Goal: Task Accomplishment & Management: Manage account settings

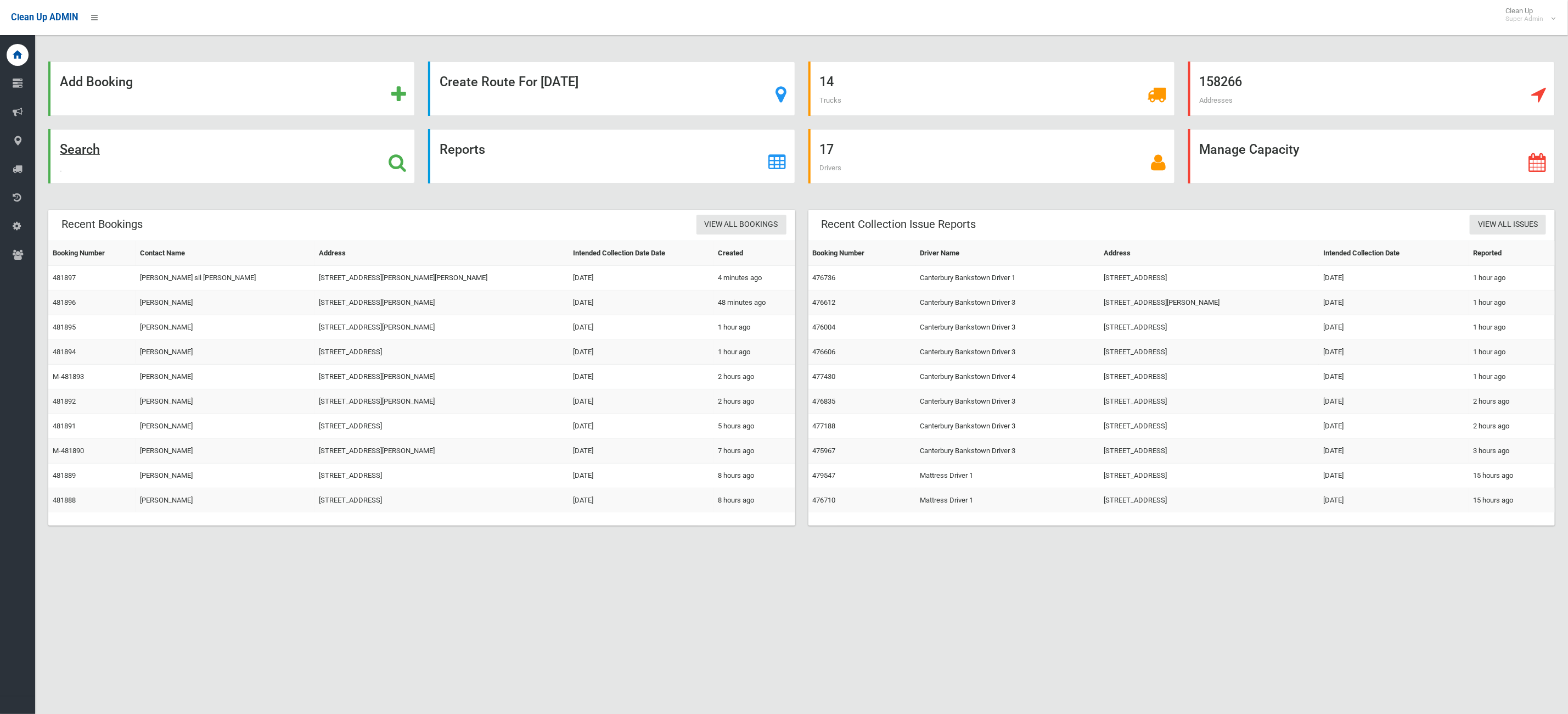
click at [194, 161] on div "Search" at bounding box center [232, 156] width 366 height 54
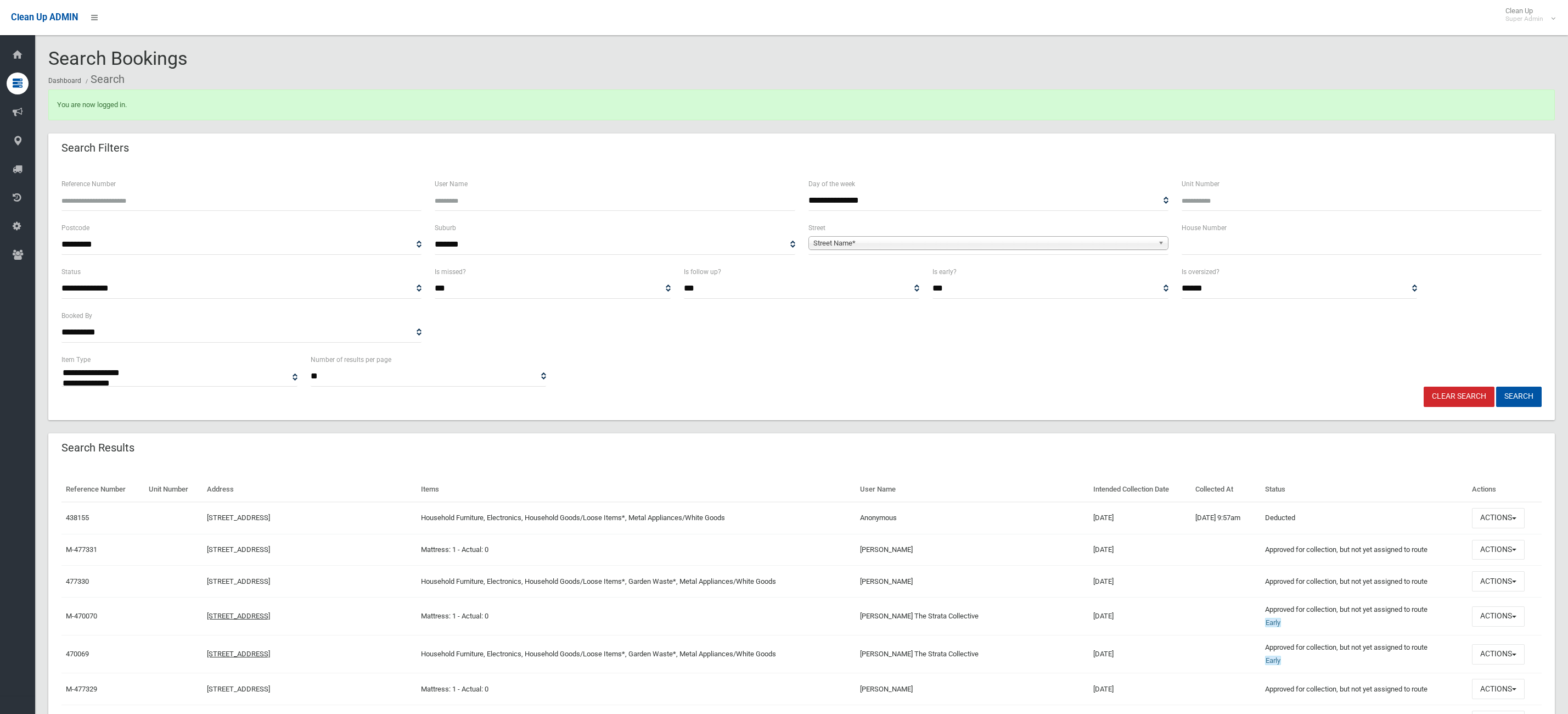
select select
drag, startPoint x: 224, startPoint y: 211, endPoint x: 319, endPoint y: 259, distance: 106.4
click at [319, 259] on form "**********" at bounding box center [802, 292] width 1481 height 230
type input "******"
click at [1496, 386] on button "Search" at bounding box center [1519, 397] width 46 height 21
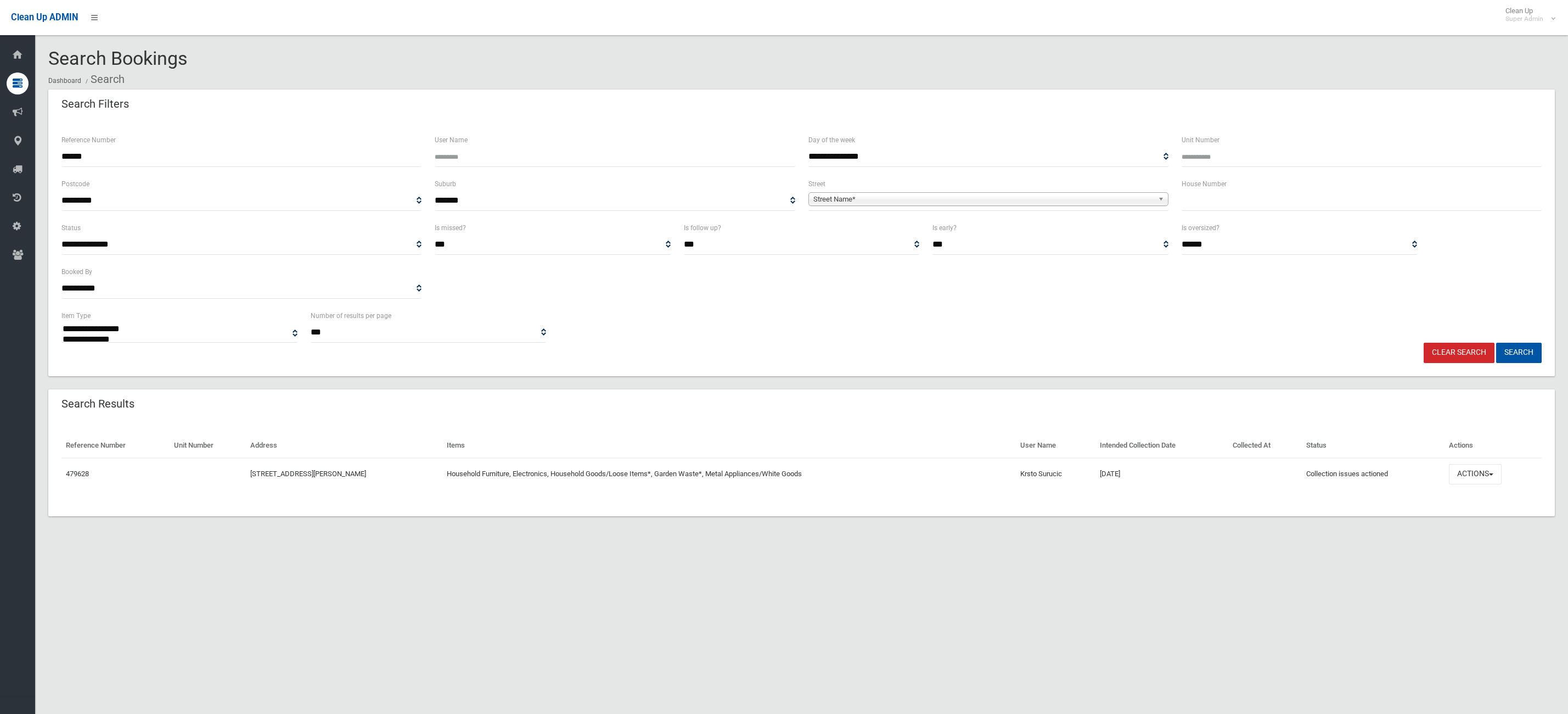
select select
click at [1476, 476] on button "Actions" at bounding box center [1475, 475] width 53 height 21
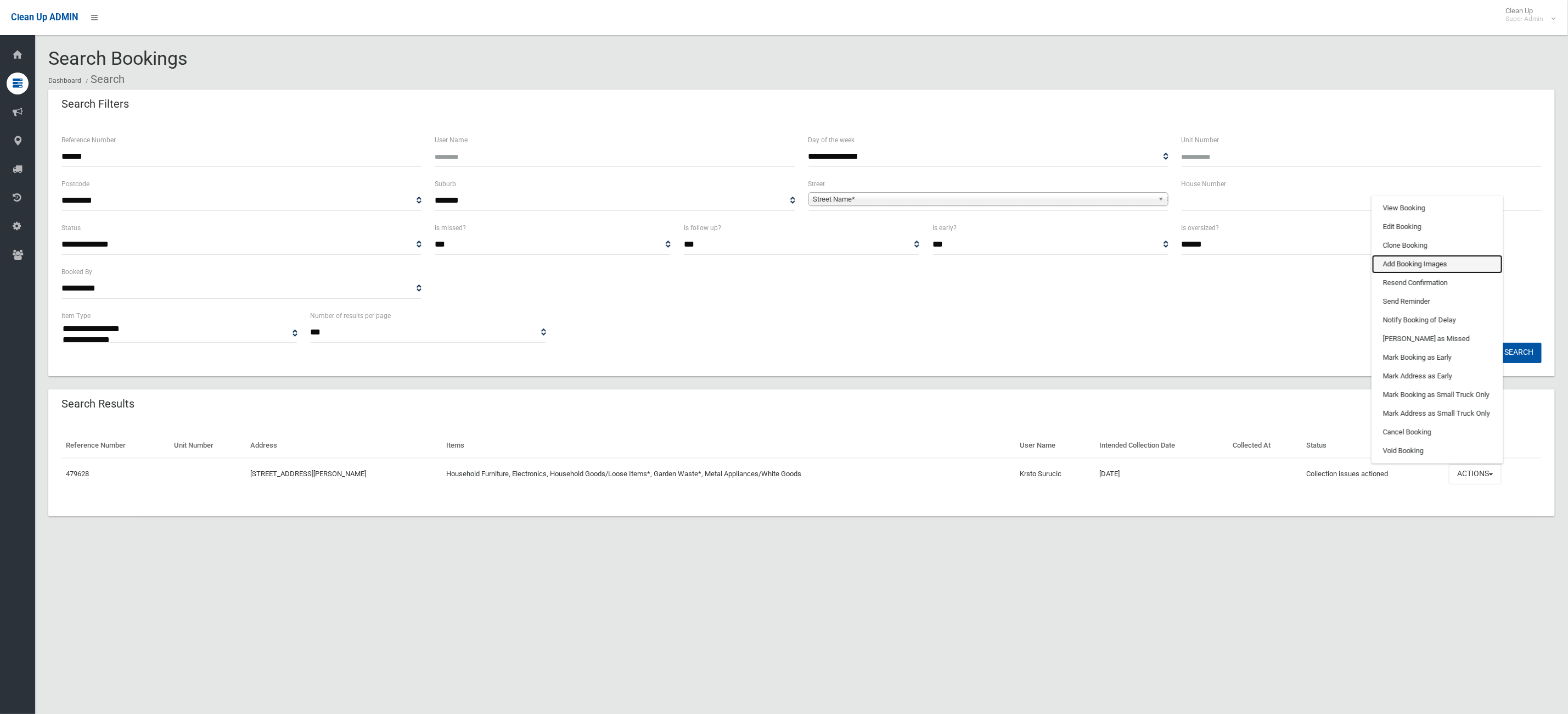
click at [1419, 262] on link "Add Booking Images" at bounding box center [1438, 265] width 130 height 19
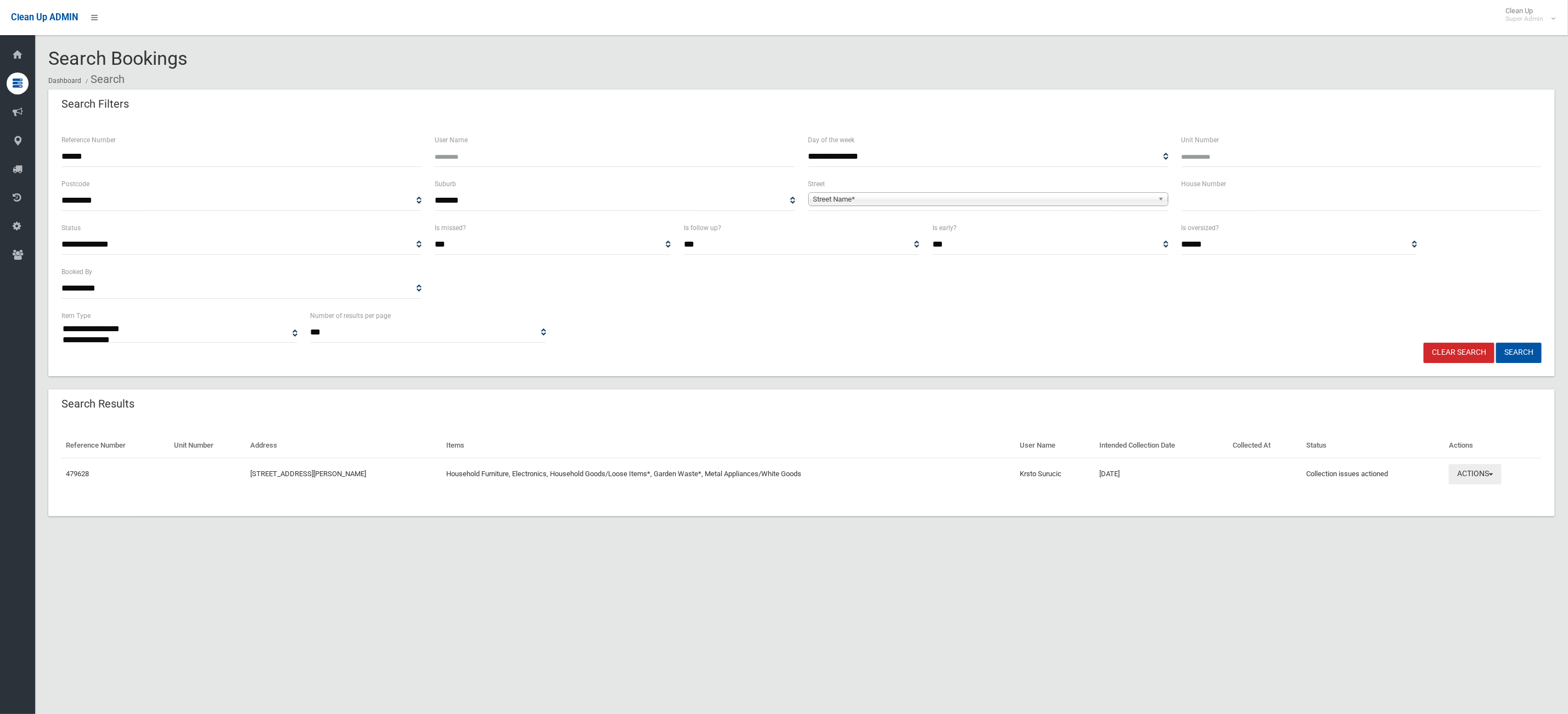
click at [1489, 471] on button "Actions" at bounding box center [1475, 475] width 53 height 21
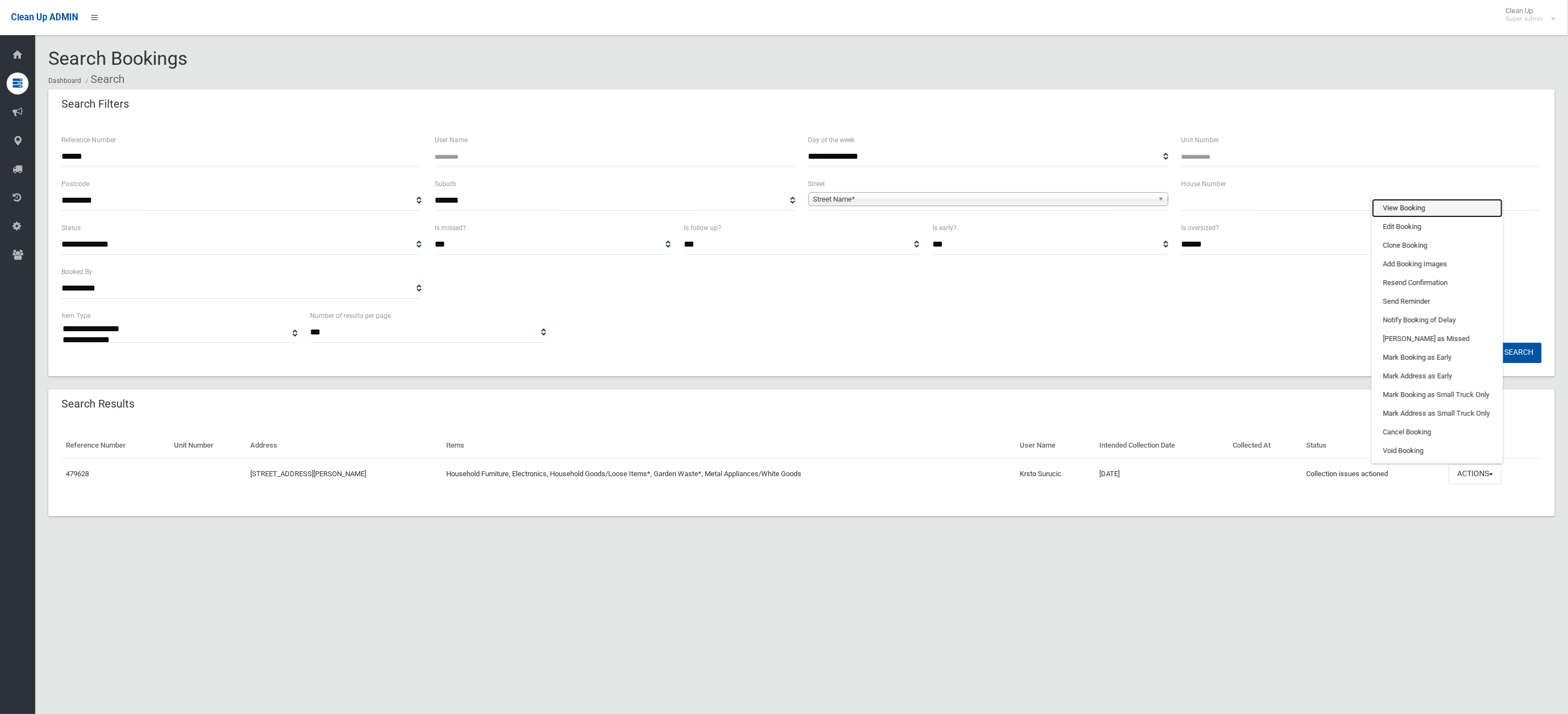
click at [1426, 207] on link "View Booking" at bounding box center [1438, 208] width 130 height 19
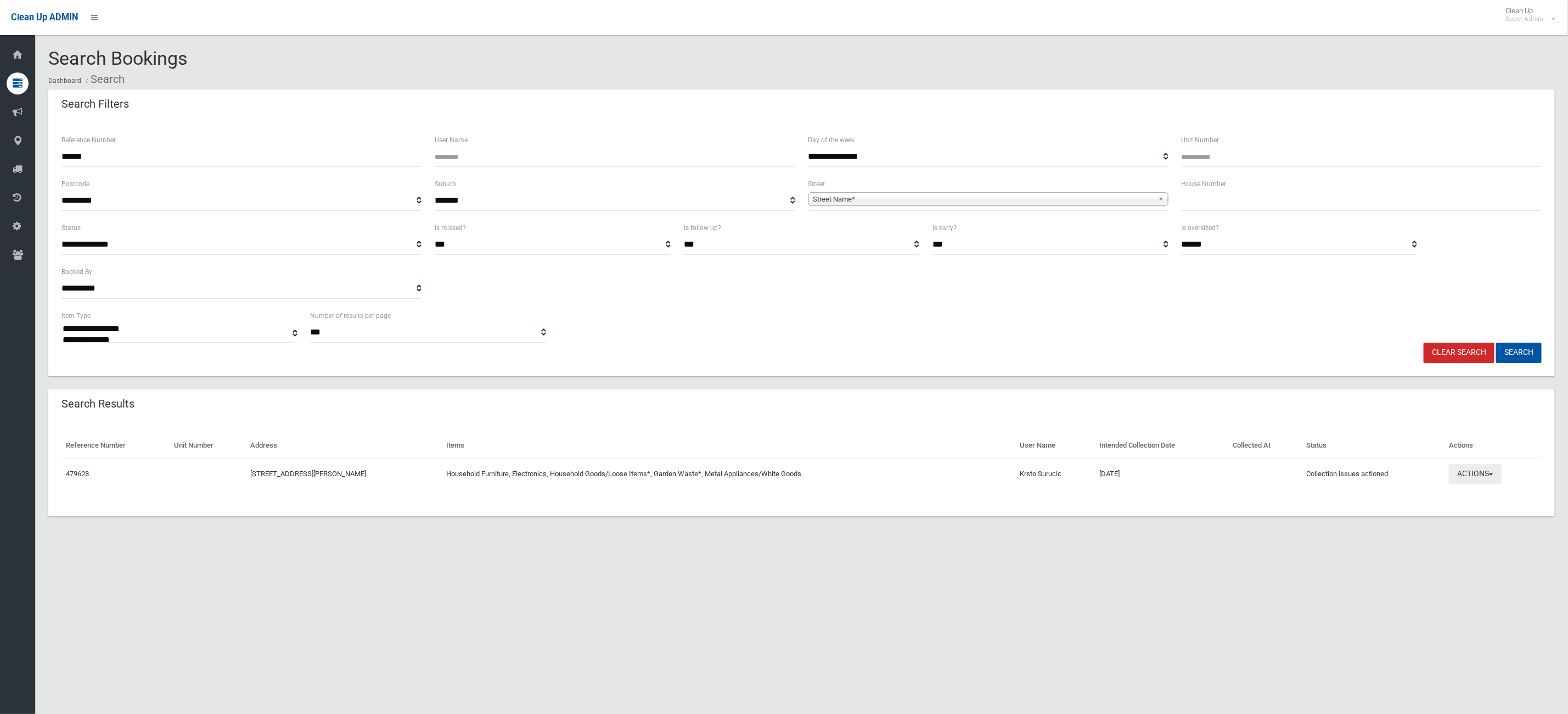
click at [1476, 480] on button "Actions" at bounding box center [1475, 475] width 53 height 21
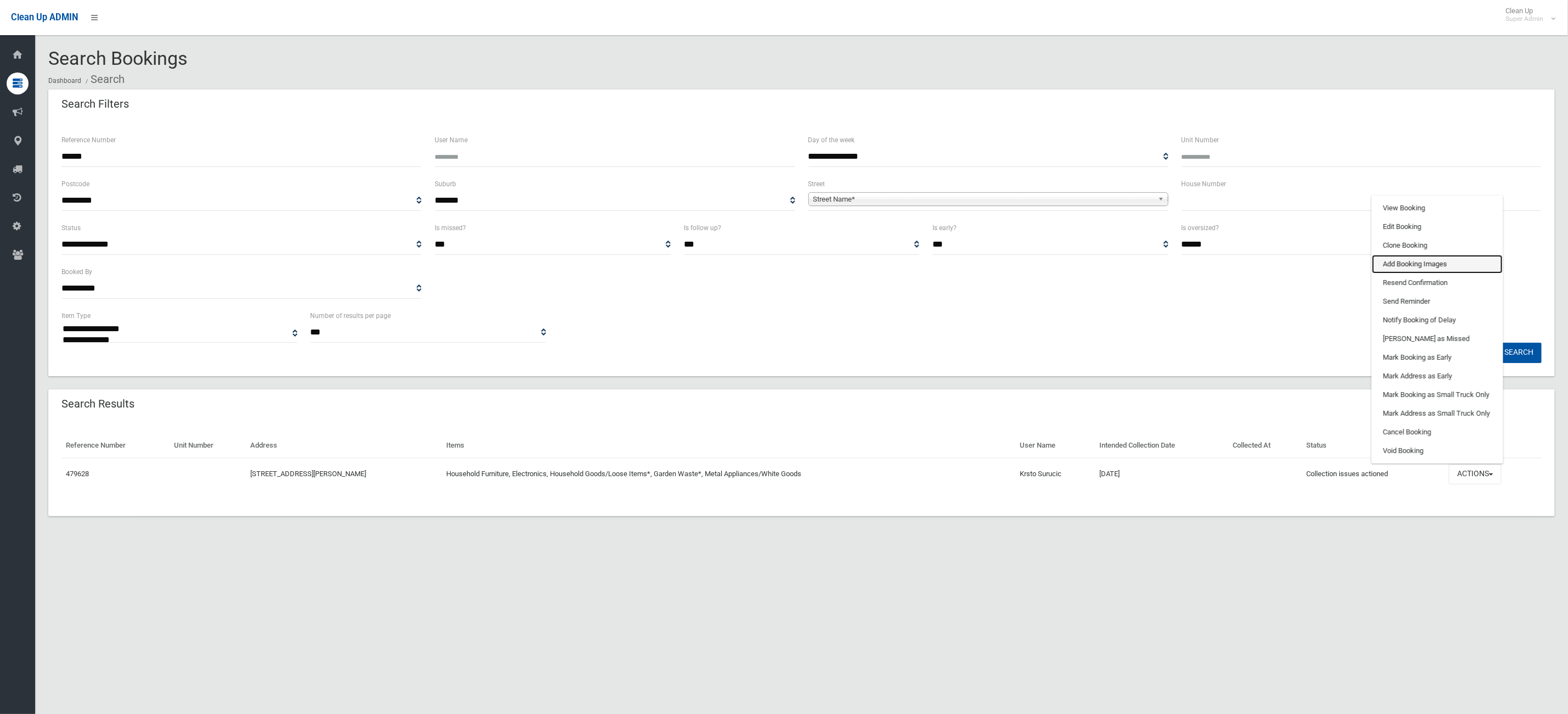
click at [1403, 263] on link "Add Booking Images" at bounding box center [1438, 265] width 130 height 19
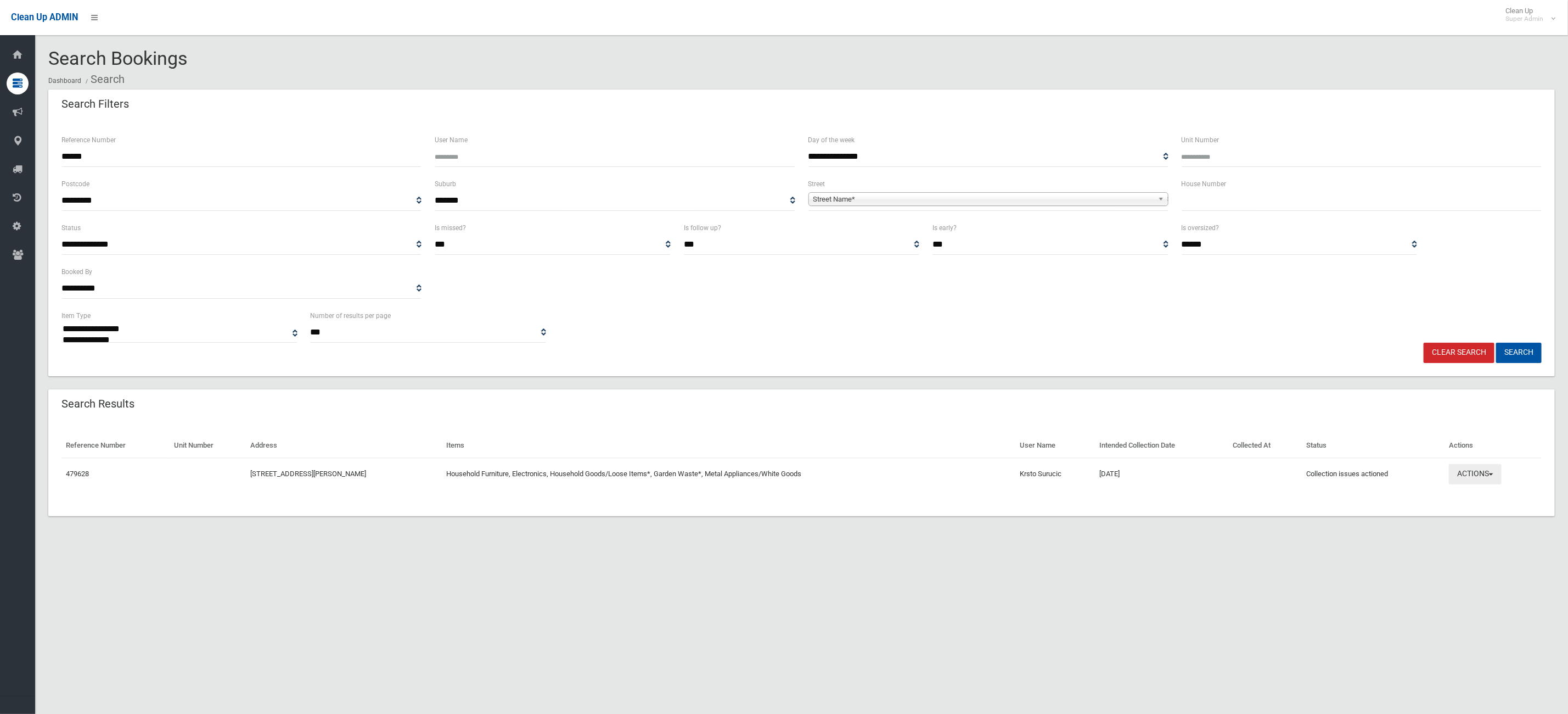
click at [1481, 475] on button "Actions" at bounding box center [1475, 475] width 53 height 21
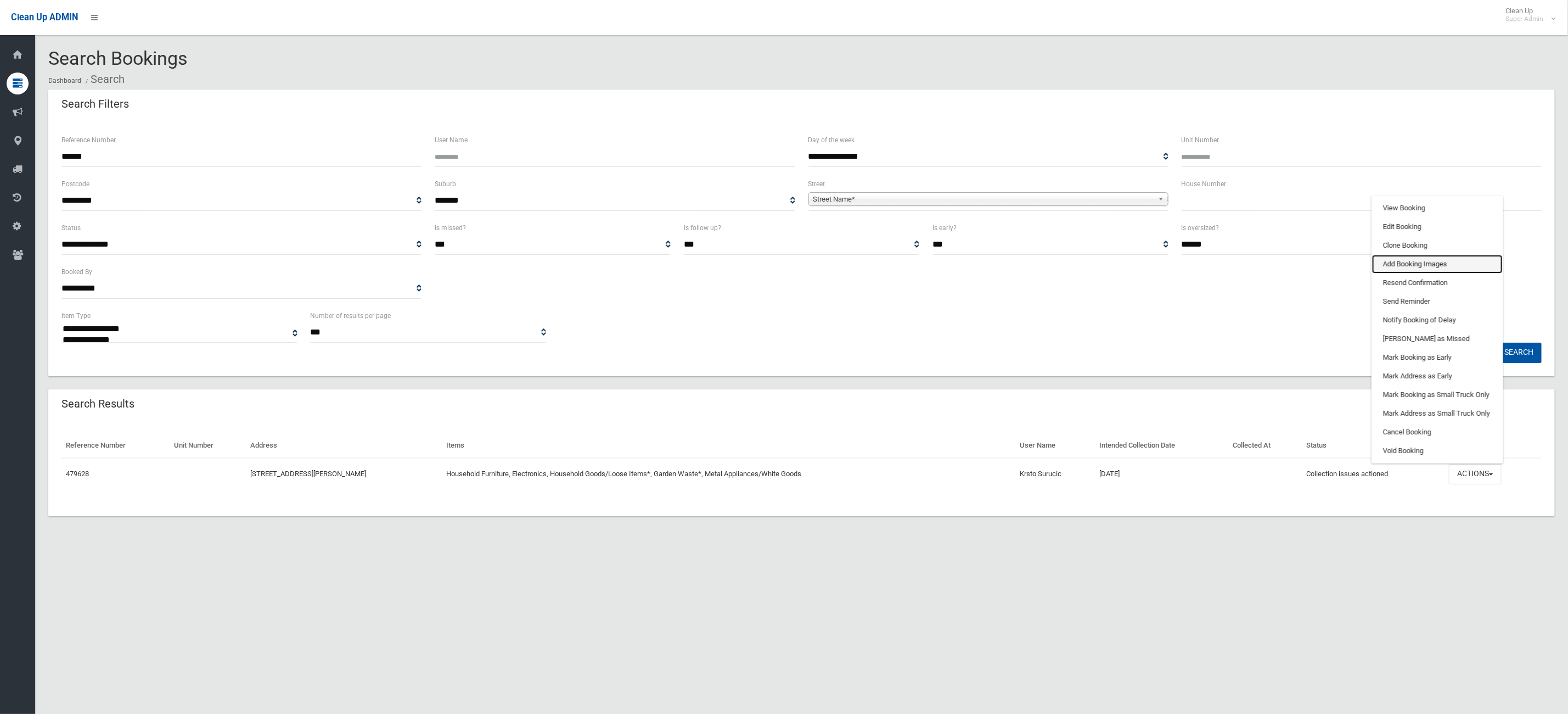
click at [1442, 265] on link "Add Booking Images" at bounding box center [1438, 265] width 130 height 19
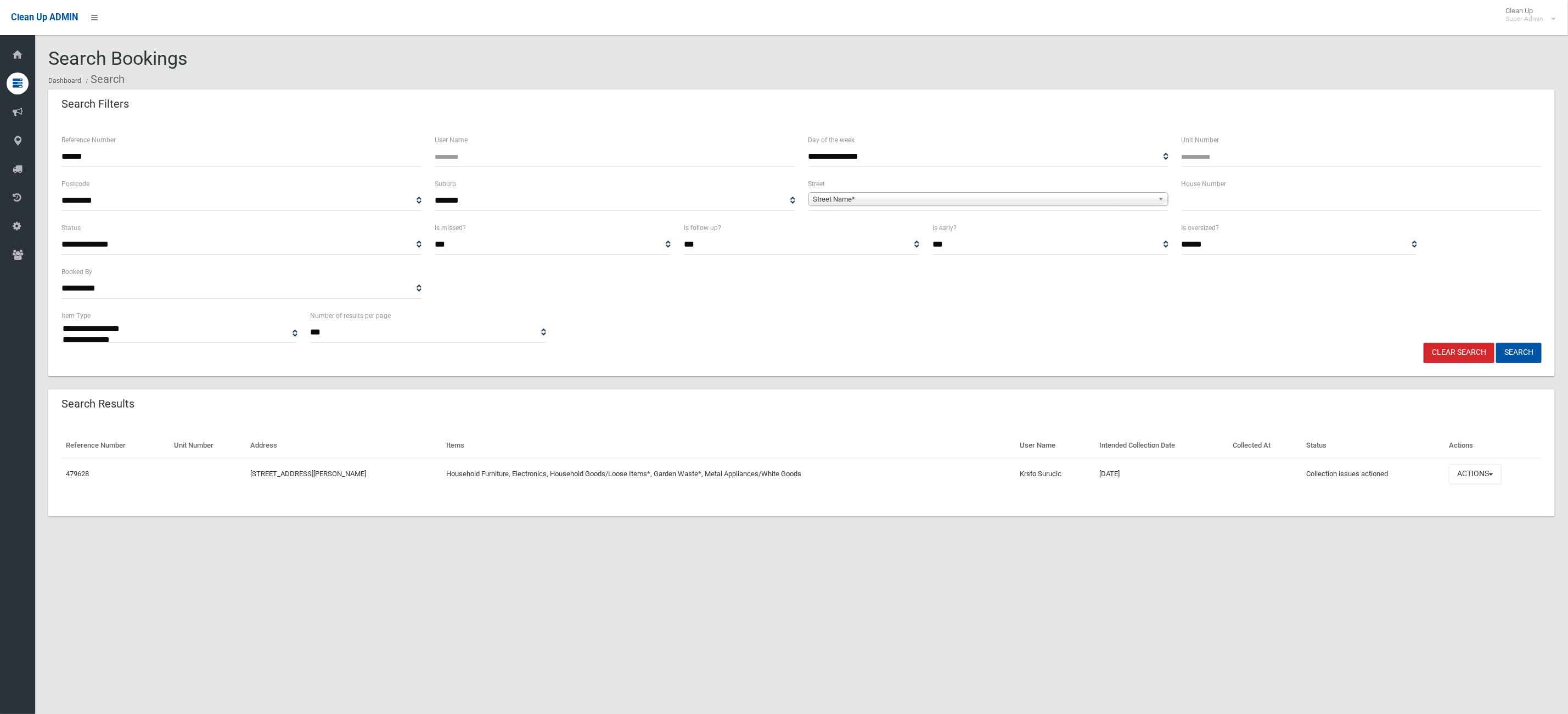
drag, startPoint x: 181, startPoint y: 159, endPoint x: 0, endPoint y: 96, distance: 191.7
click at [0, 102] on div "**********" at bounding box center [784, 370] width 1568 height 714
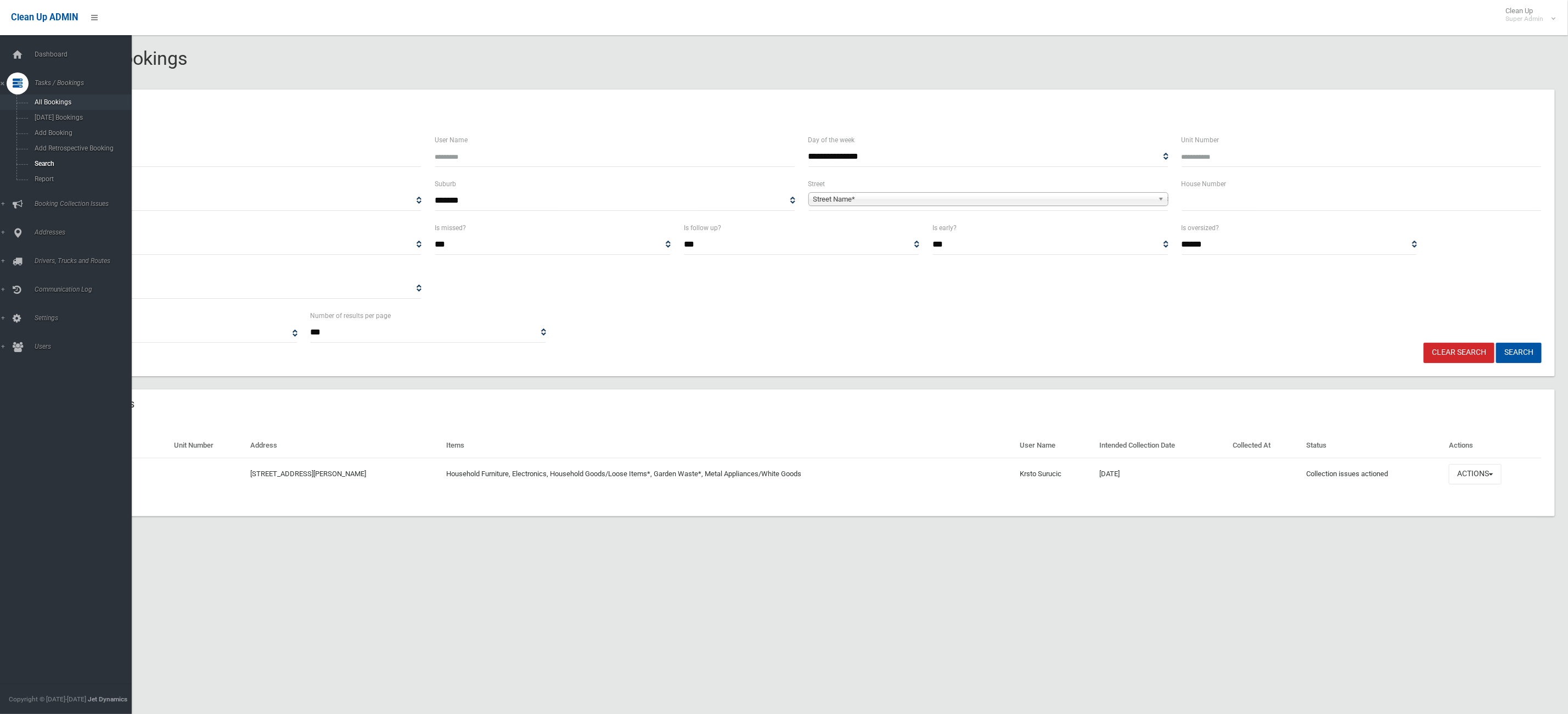
type input "*"
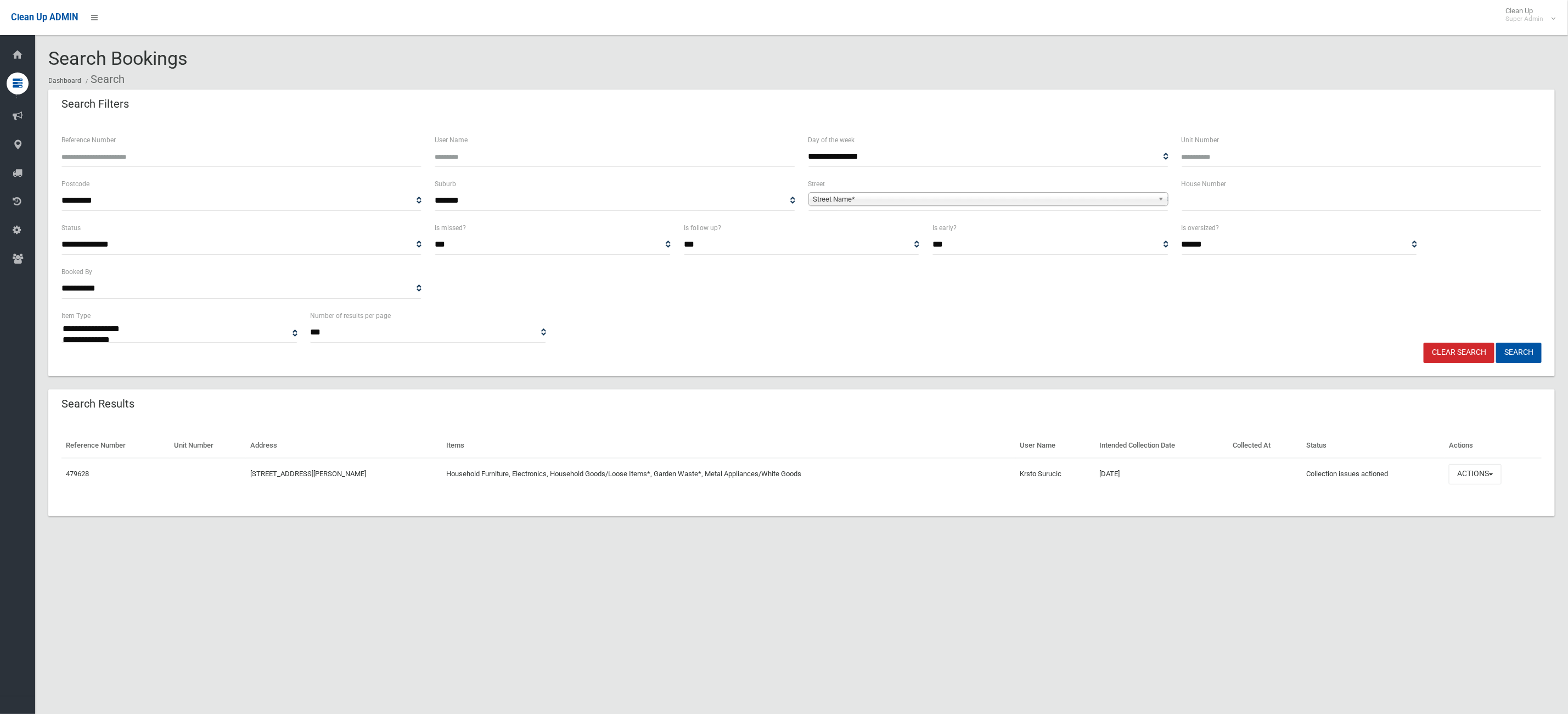
click at [256, 149] on input "Reference Number" at bounding box center [241, 157] width 360 height 21
type input "******"
click at [1496, 342] on button "Search" at bounding box center [1519, 353] width 46 height 21
click at [1468, 476] on button "Actions" at bounding box center [1475, 475] width 53 height 21
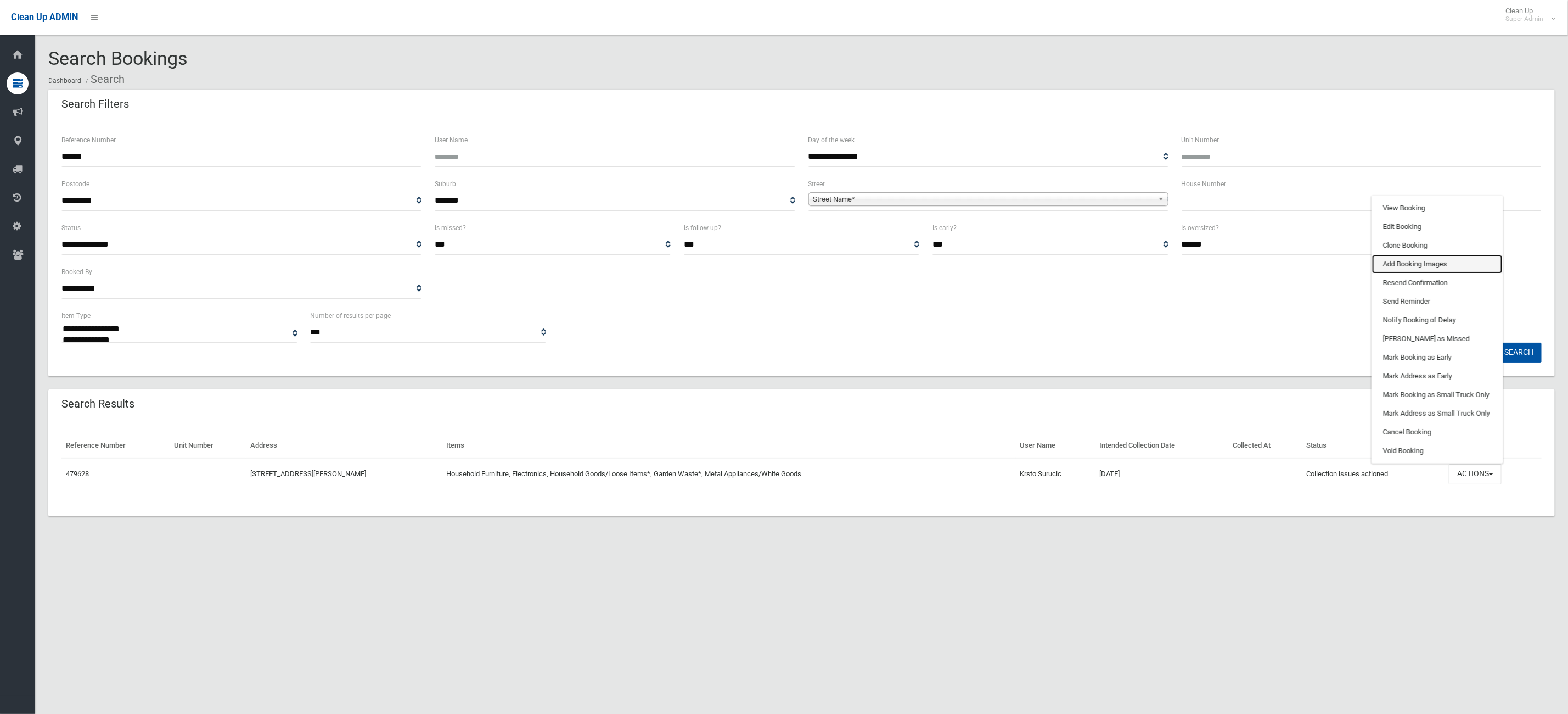
click at [1438, 267] on link "Add Booking Images" at bounding box center [1438, 265] width 130 height 19
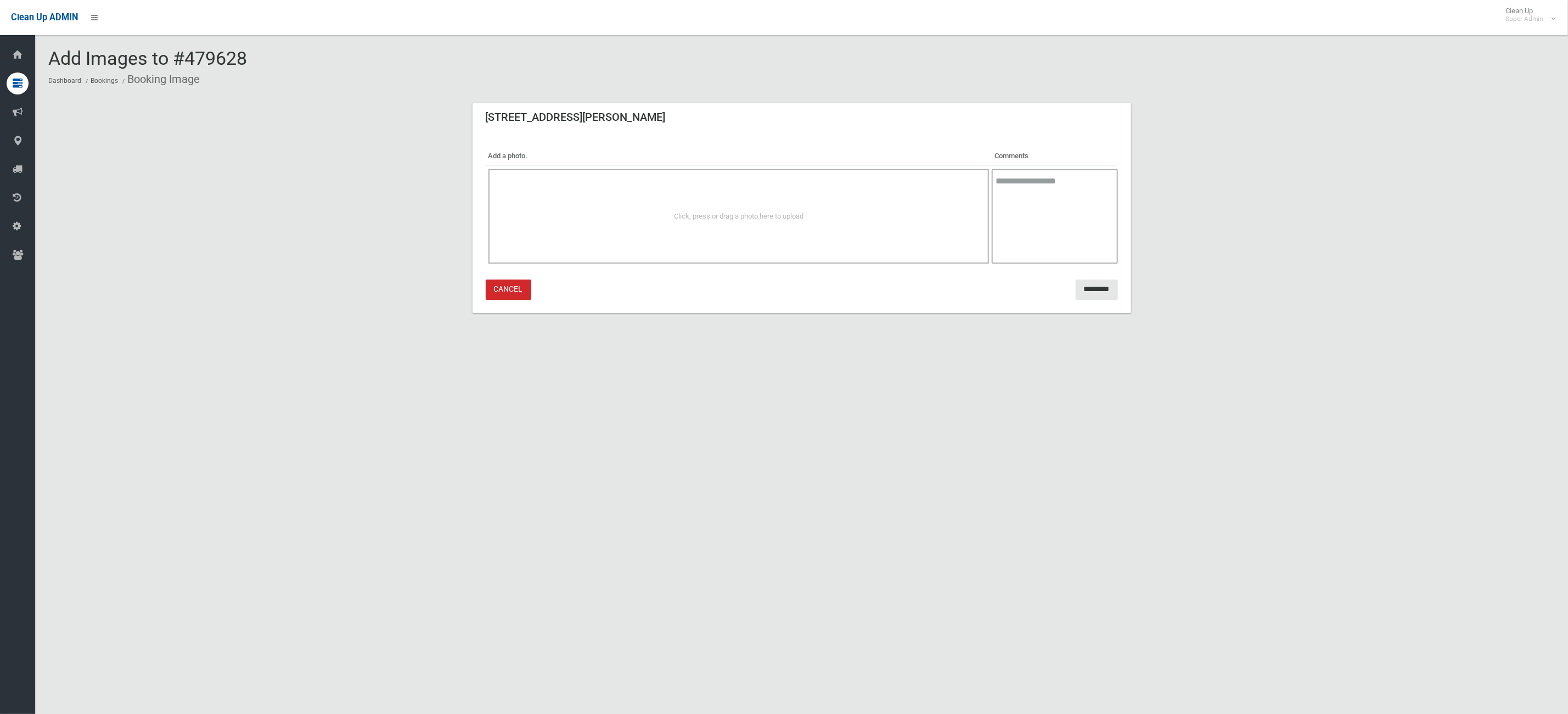
click at [885, 194] on div "Click, press or drag a photo here to upload" at bounding box center [740, 216] width 501 height 94
drag, startPoint x: 774, startPoint y: 236, endPoint x: 579, endPoint y: 258, distance: 196.2
click at [579, 258] on div "Click, press or drag a photo here to upload" at bounding box center [740, 216] width 501 height 94
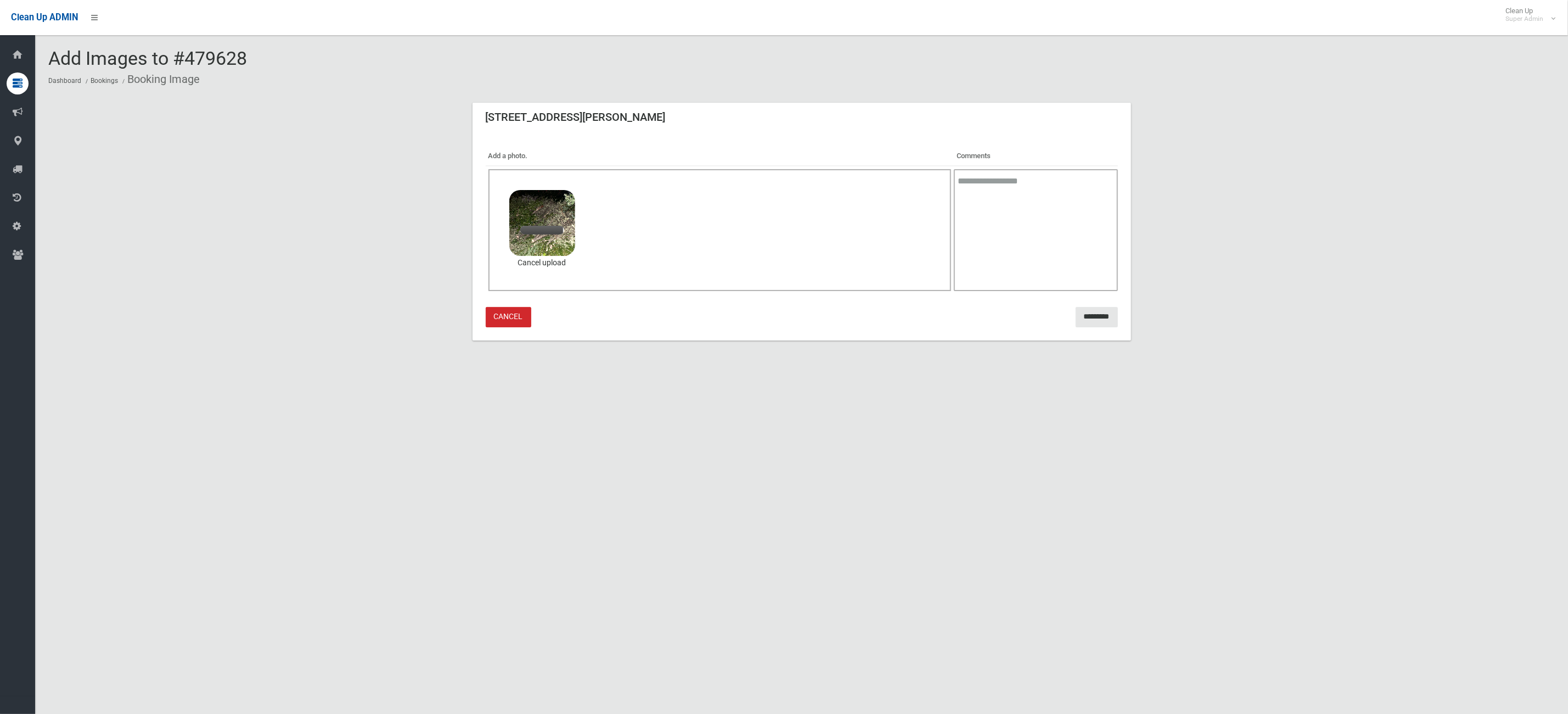
click at [1029, 210] on textarea at bounding box center [1035, 230] width 163 height 122
click at [1038, 188] on textarea at bounding box center [1035, 230] width 163 height 122
click at [1055, 271] on textarea at bounding box center [1035, 230] width 163 height 122
click at [1051, 218] on textarea at bounding box center [1035, 230] width 163 height 122
click at [1076, 308] on input "*********" at bounding box center [1096, 317] width 42 height 21
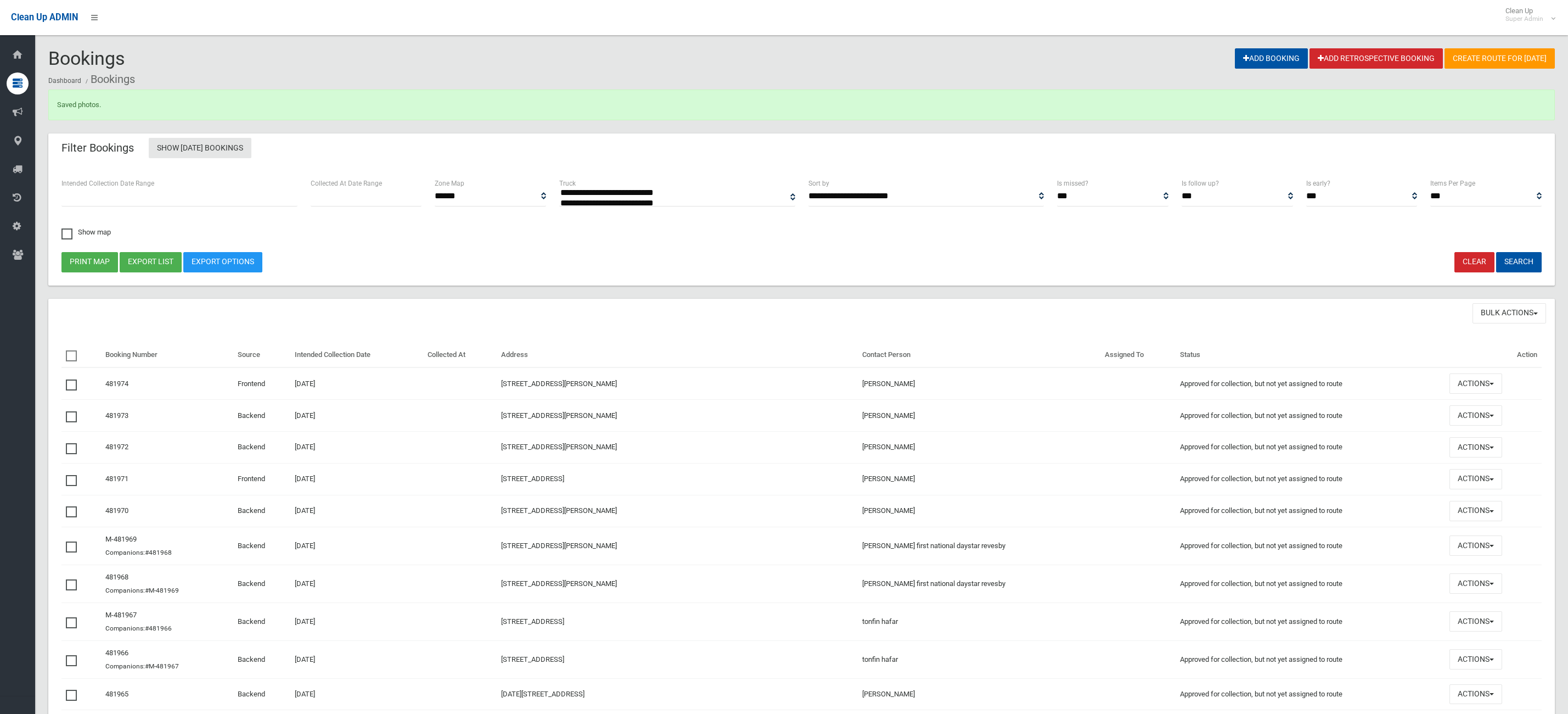
select select
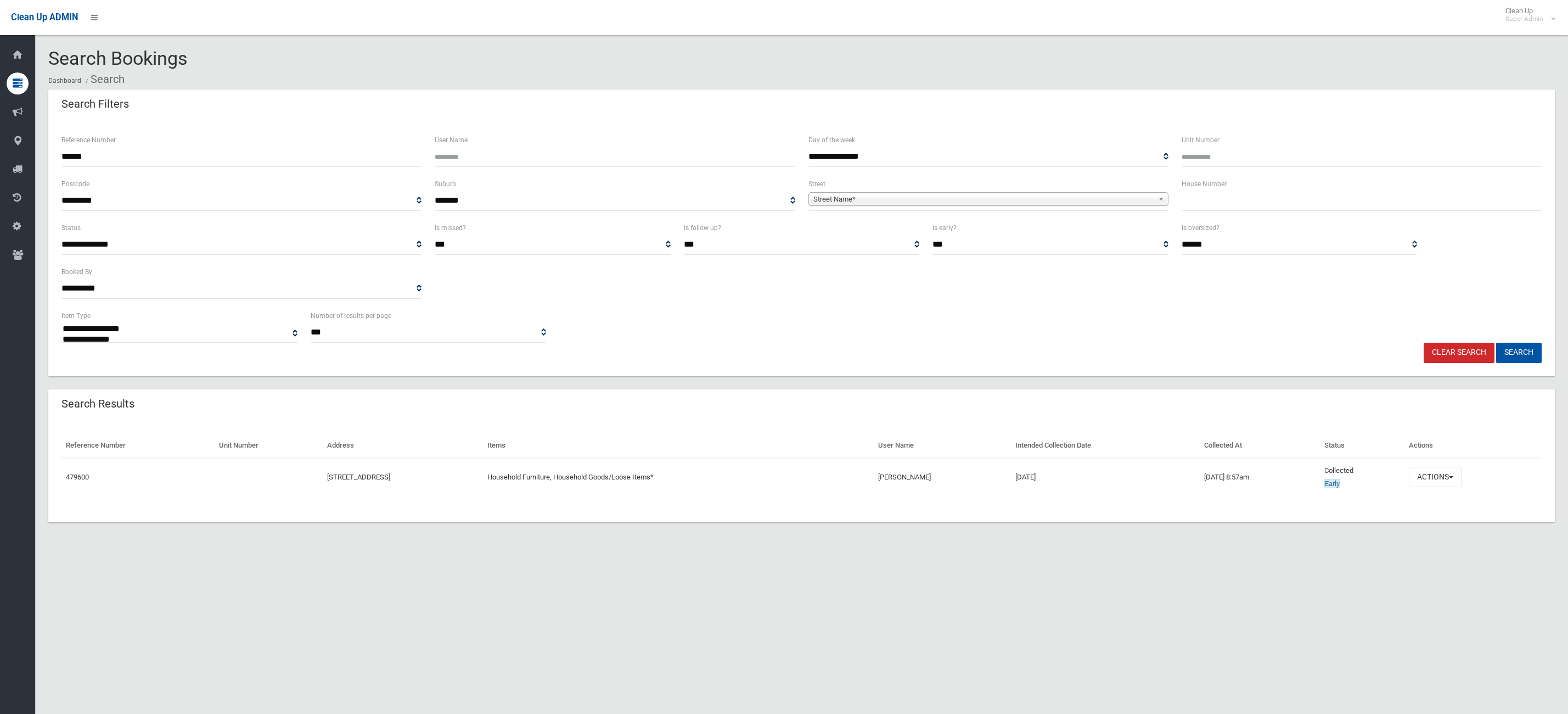
select select
click at [1454, 477] on span "button" at bounding box center [1451, 477] width 4 height 3
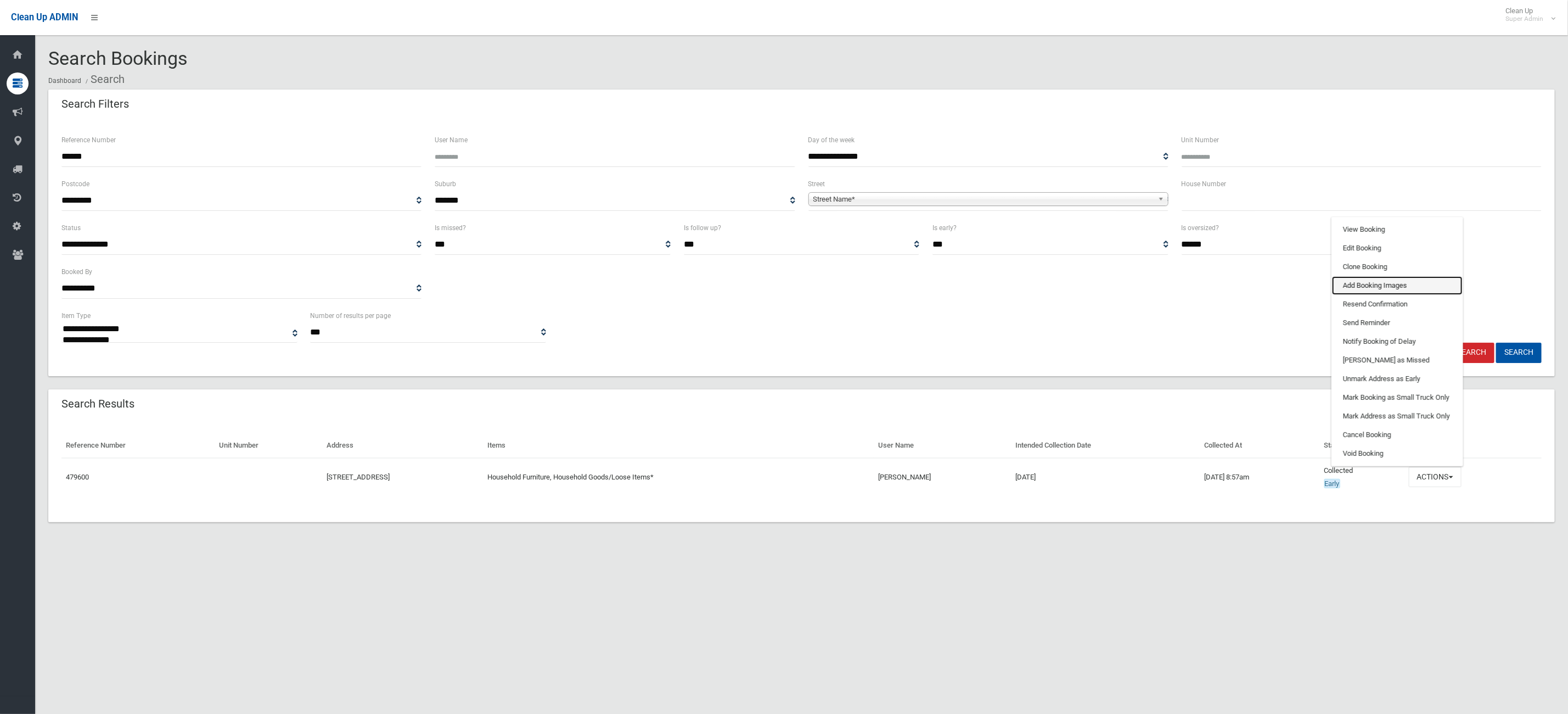
click at [1388, 287] on link "Add Booking Images" at bounding box center [1397, 286] width 130 height 19
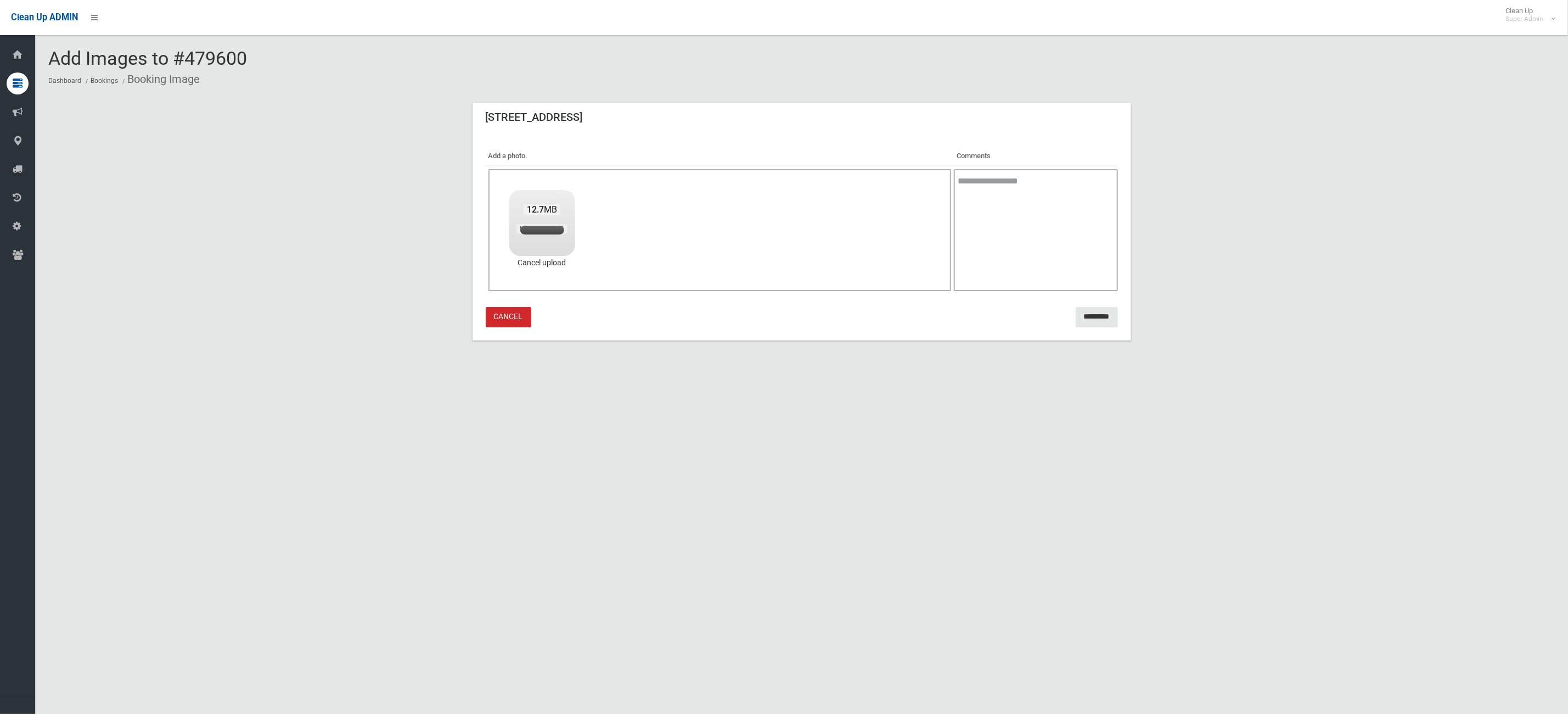
click at [721, 354] on section "Add Images to #479600 Dashboard Bookings Booking Image [STREET_ADDRESS] Add a p…" at bounding box center [802, 207] width 1533 height 319
click at [1097, 309] on input "*********" at bounding box center [1096, 317] width 42 height 21
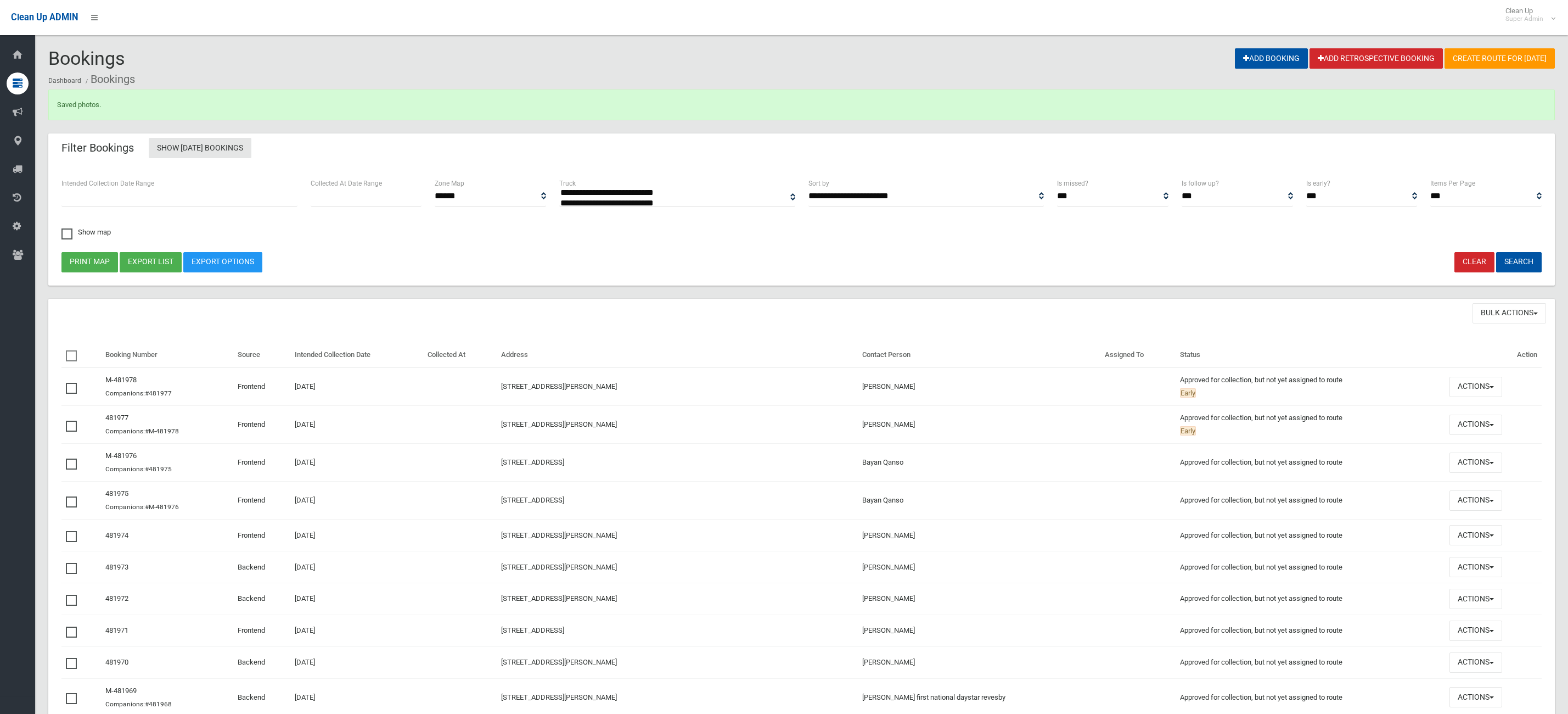
select select
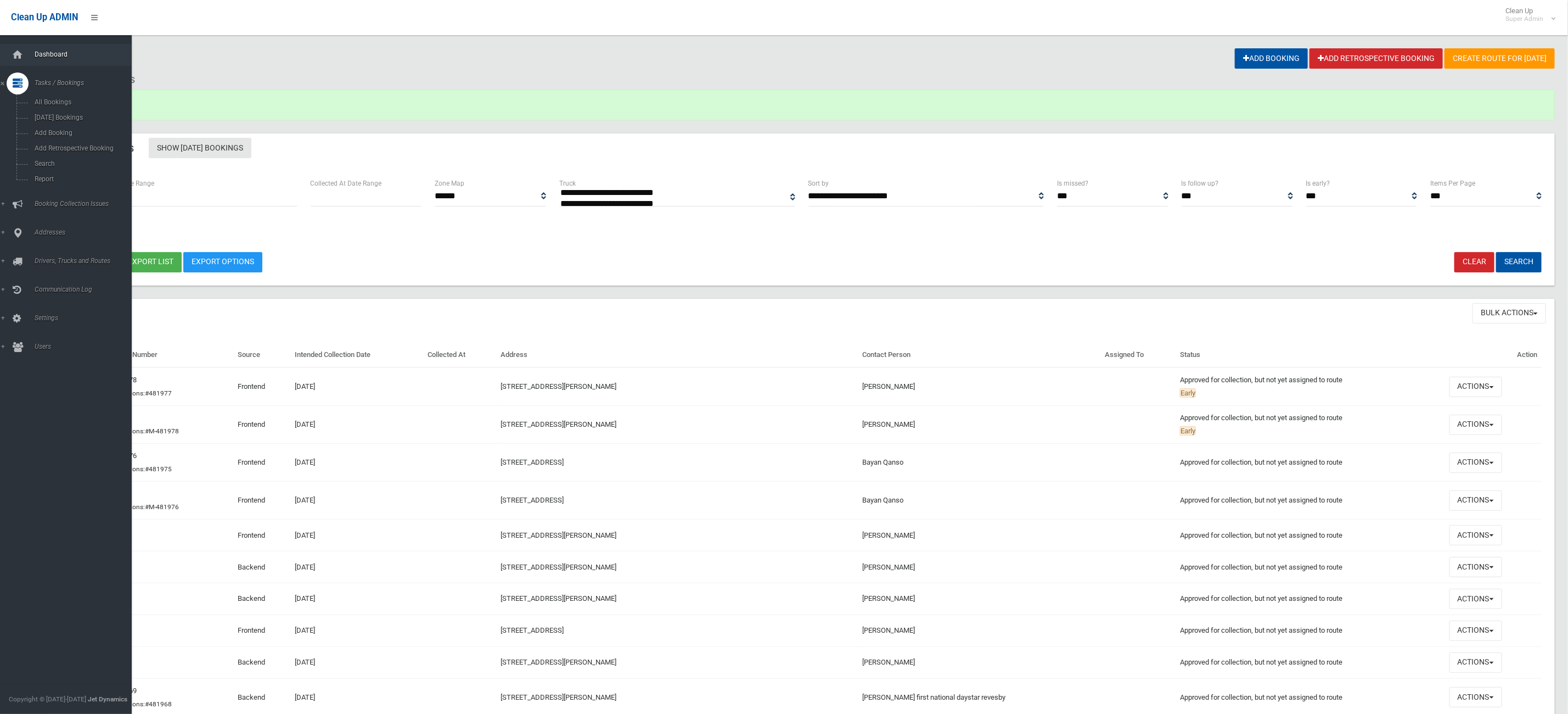
click at [23, 44] on link "Dashboard" at bounding box center [72, 54] width 144 height 22
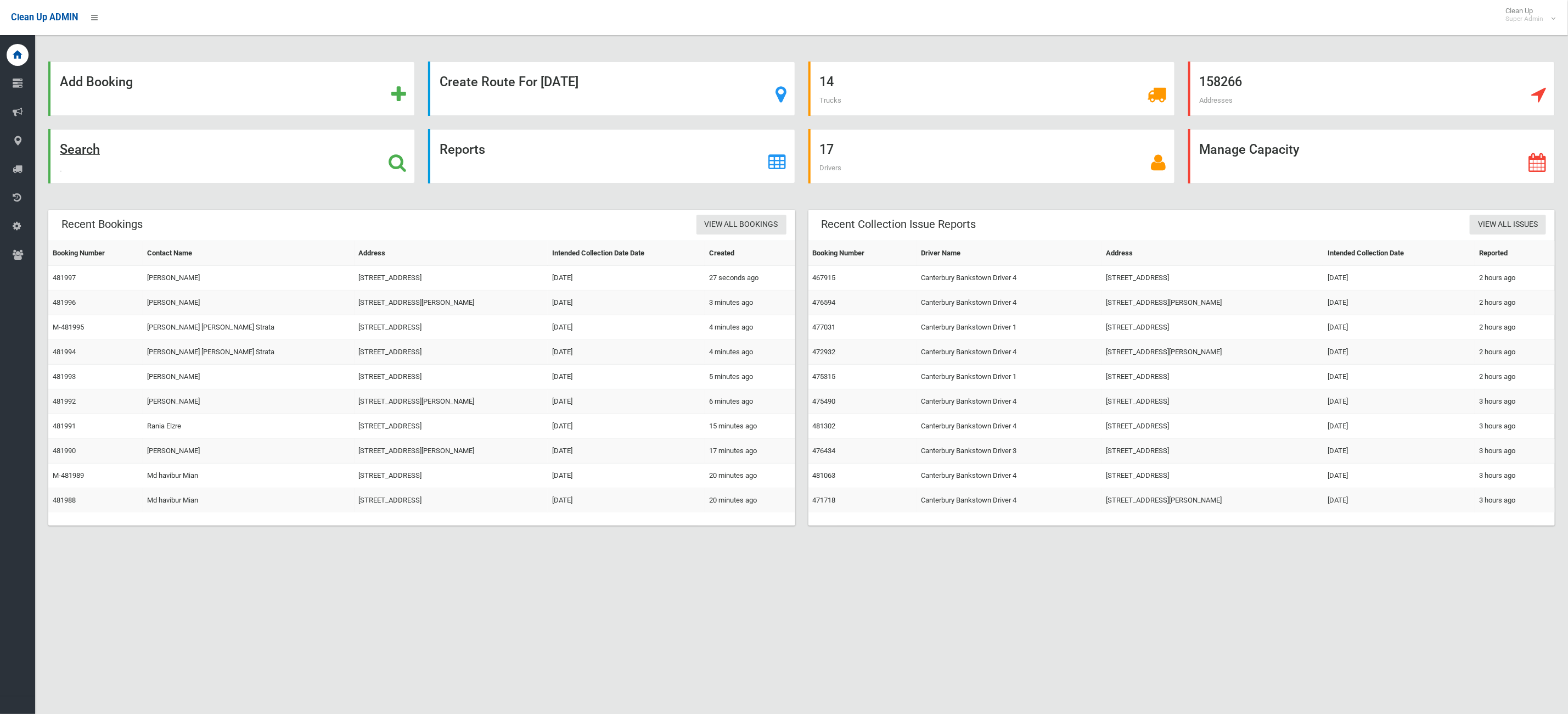
click at [302, 143] on div "Search" at bounding box center [232, 156] width 366 height 54
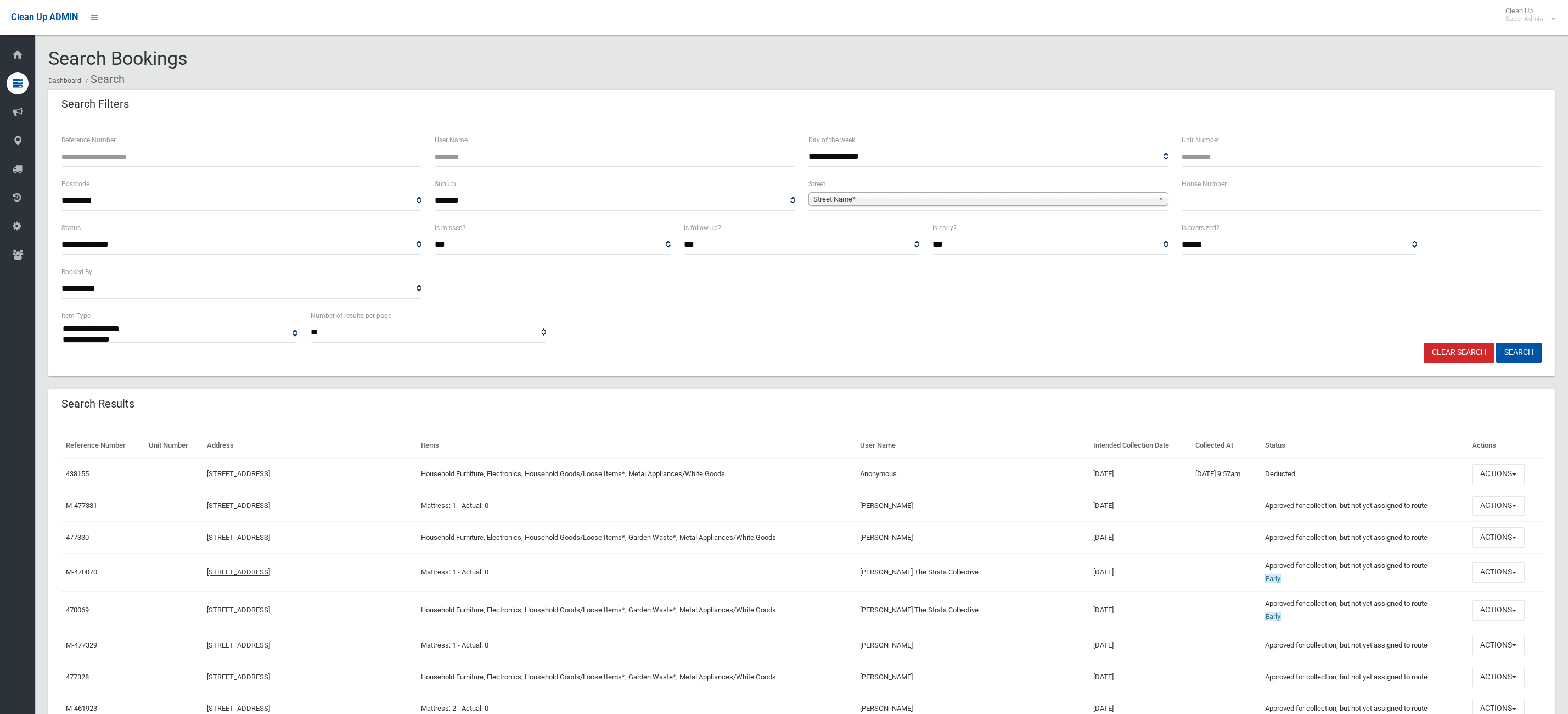
select select
click at [134, 143] on div "Reference Number" at bounding box center [241, 150] width 360 height 34
click at [134, 155] on input "Reference Number" at bounding box center [241, 157] width 360 height 21
paste input "******"
type input "******"
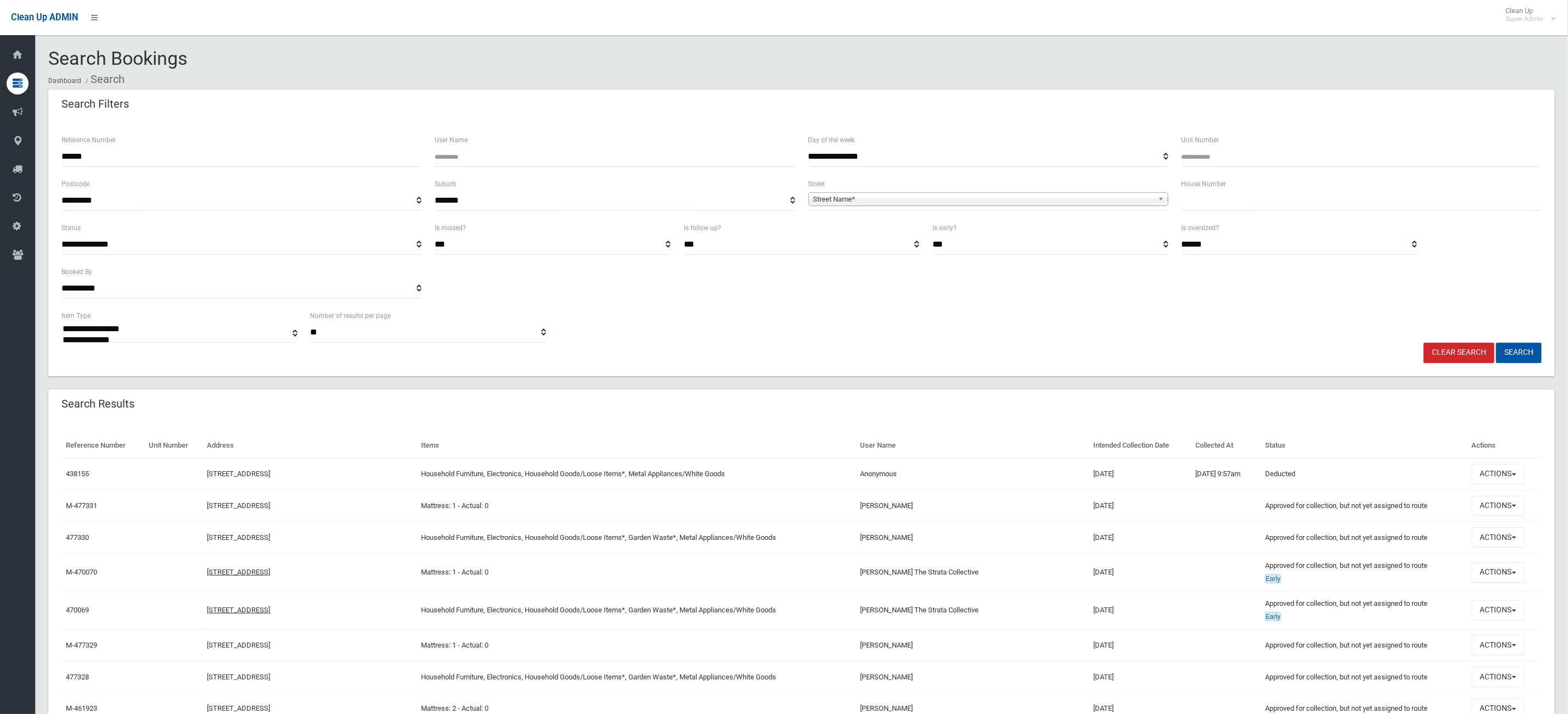
click at [1496, 342] on button "Search" at bounding box center [1519, 353] width 46 height 21
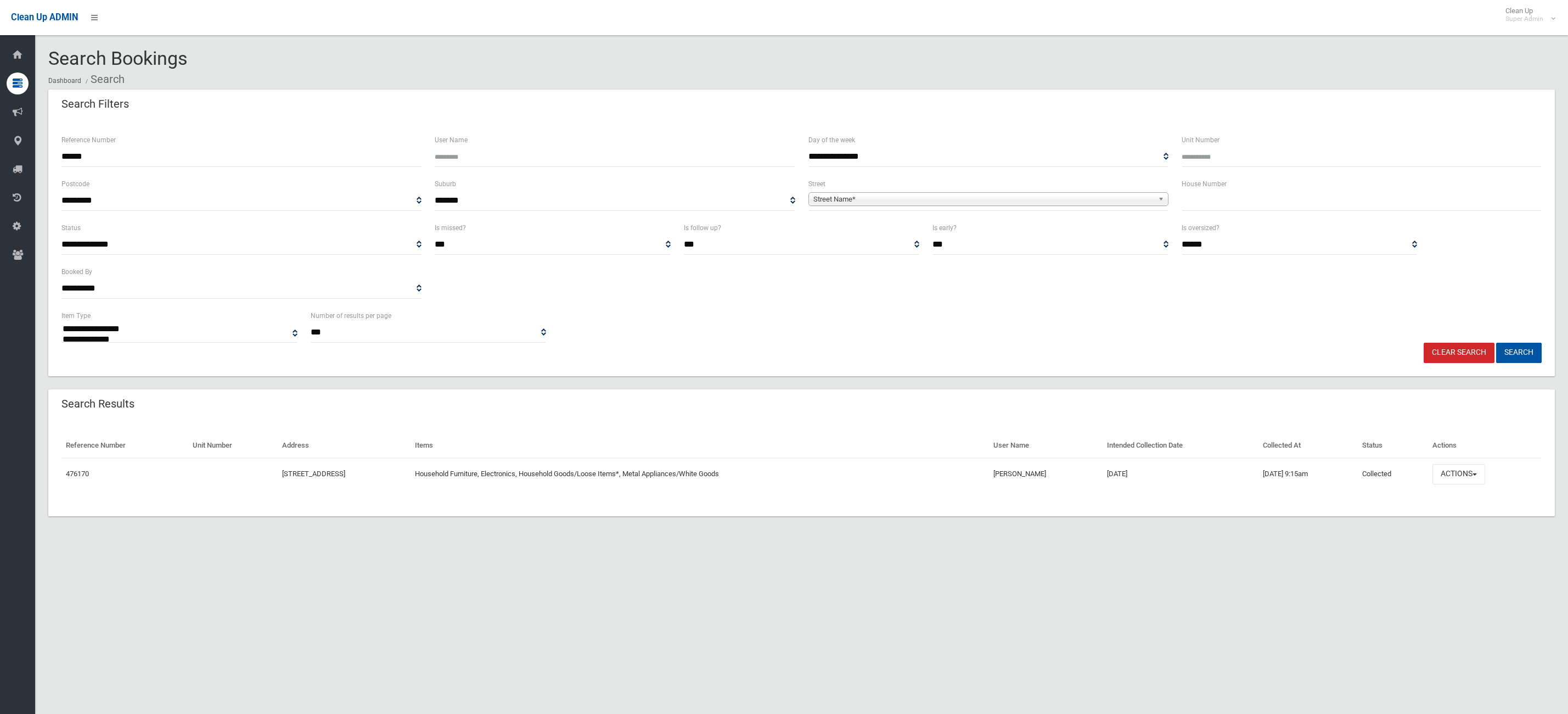
select select
click at [1508, 488] on td "Actions View Booking Edit Booking Clone Booking Add Booking Images Resend Confi…" at bounding box center [1485, 474] width 114 height 32
click at [1488, 485] on td "Actions View Booking Edit Booking Clone Booking Add Booking Images Resend Confi…" at bounding box center [1485, 474] width 114 height 32
click at [1485, 480] on button "Actions" at bounding box center [1458, 475] width 53 height 21
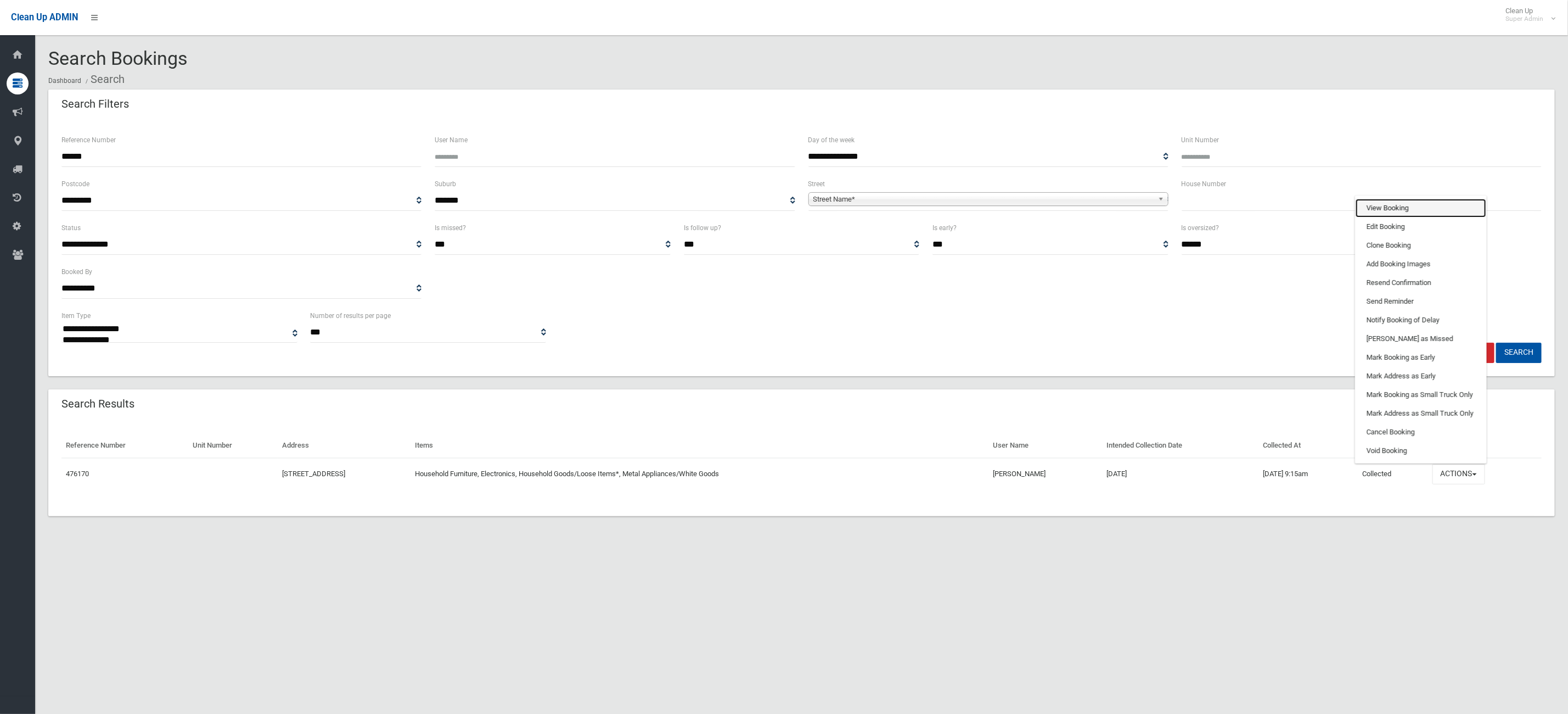
click at [1430, 209] on link "View Booking" at bounding box center [1420, 208] width 130 height 19
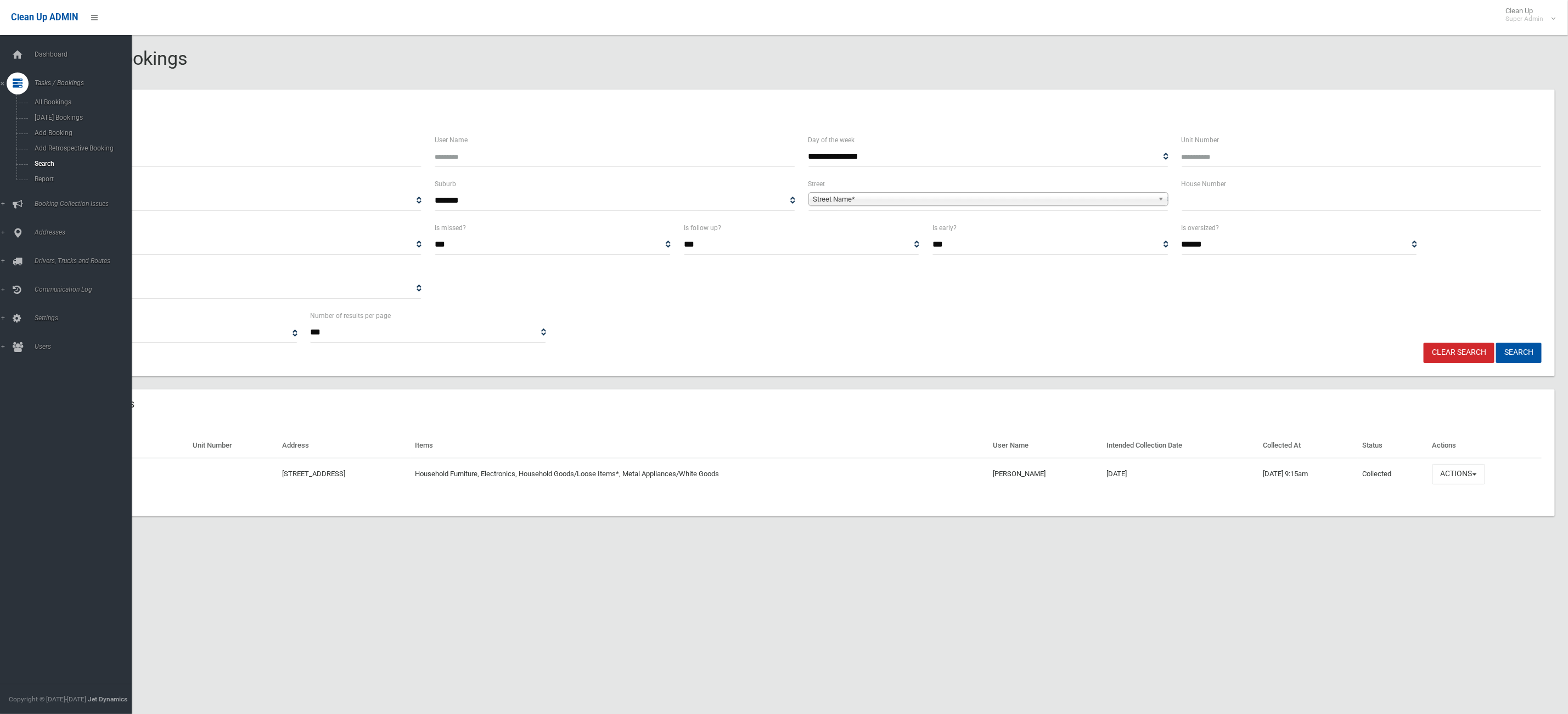
drag, startPoint x: 3, startPoint y: 44, endPoint x: 25, endPoint y: 31, distance: 25.6
click at [5, 45] on link "Dashboard" at bounding box center [72, 54] width 144 height 22
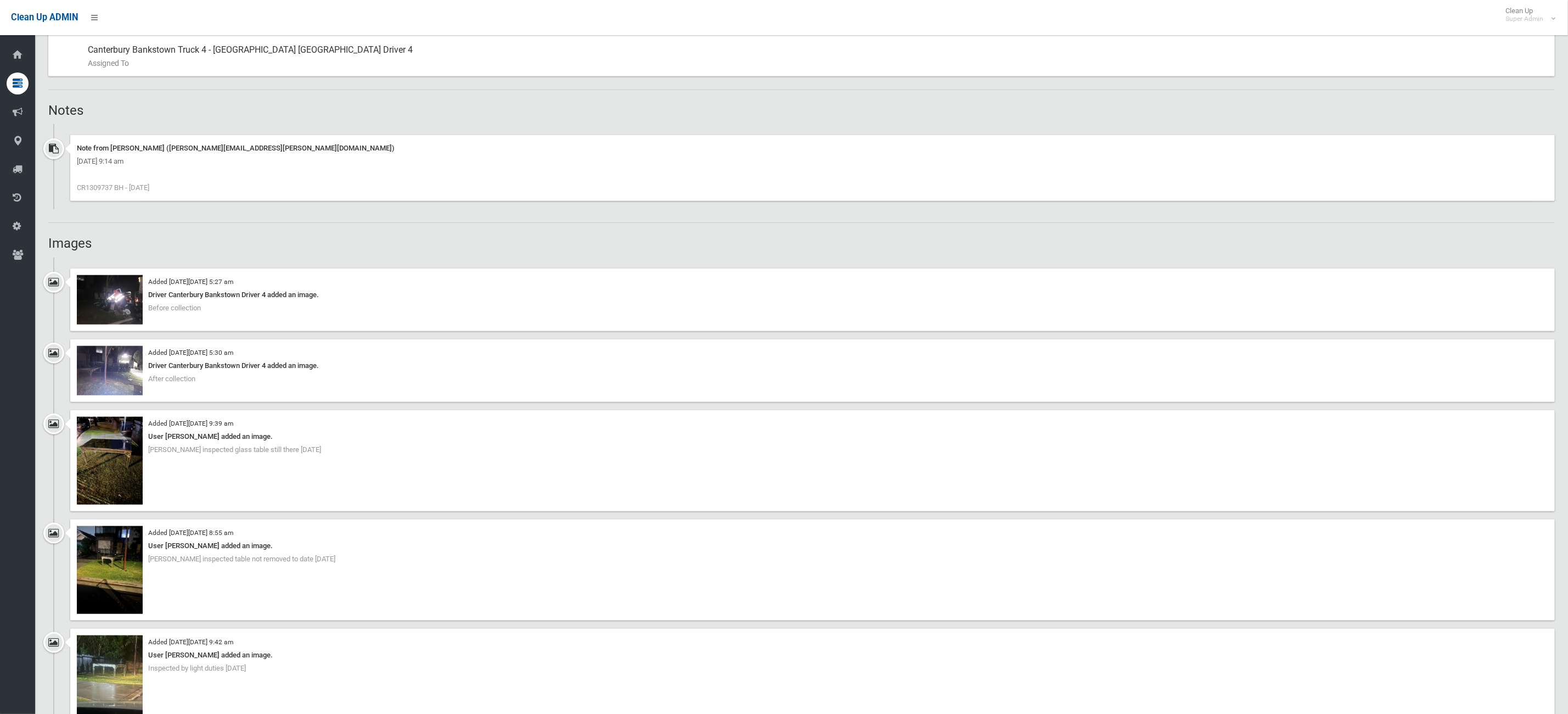
scroll to position [659, 0]
click at [107, 294] on img at bounding box center [110, 298] width 66 height 49
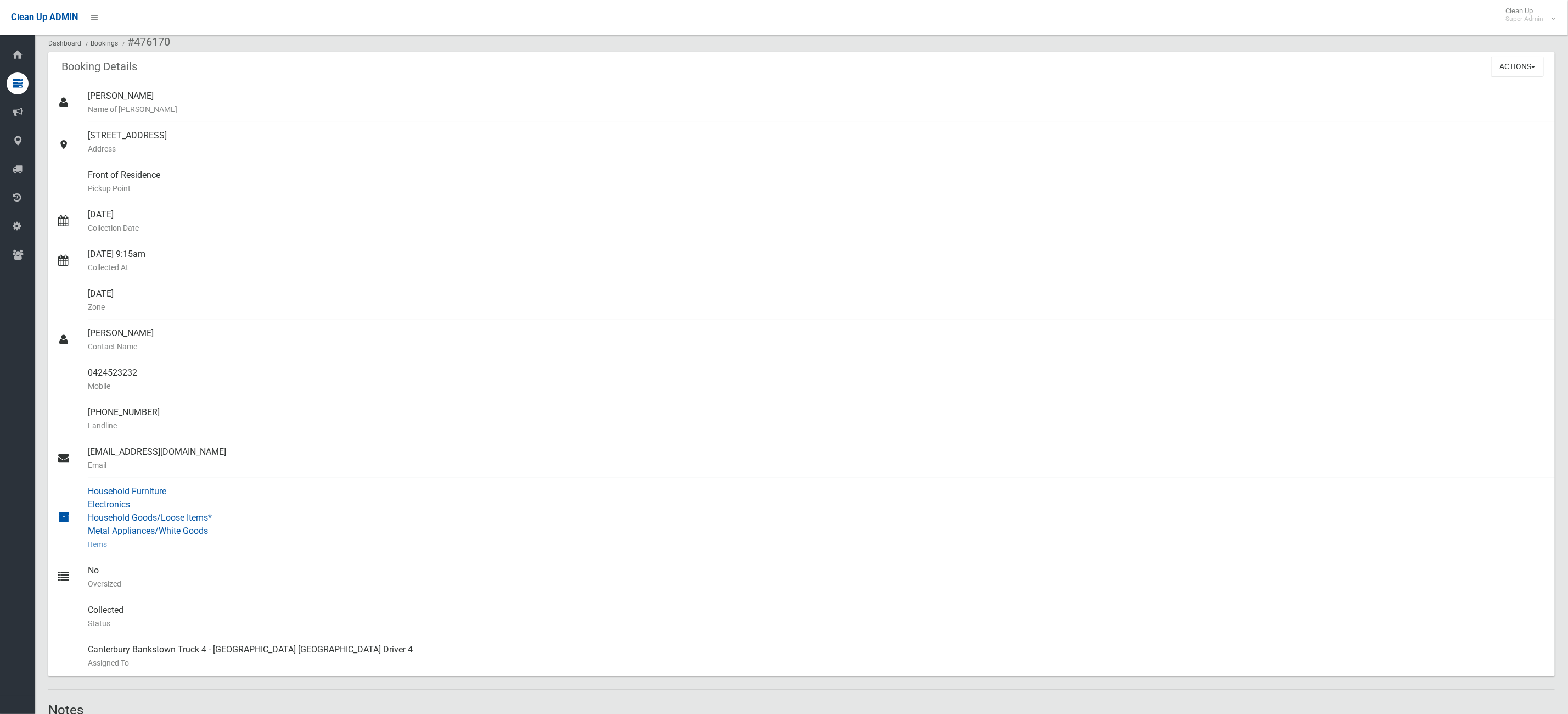
scroll to position [165, 0]
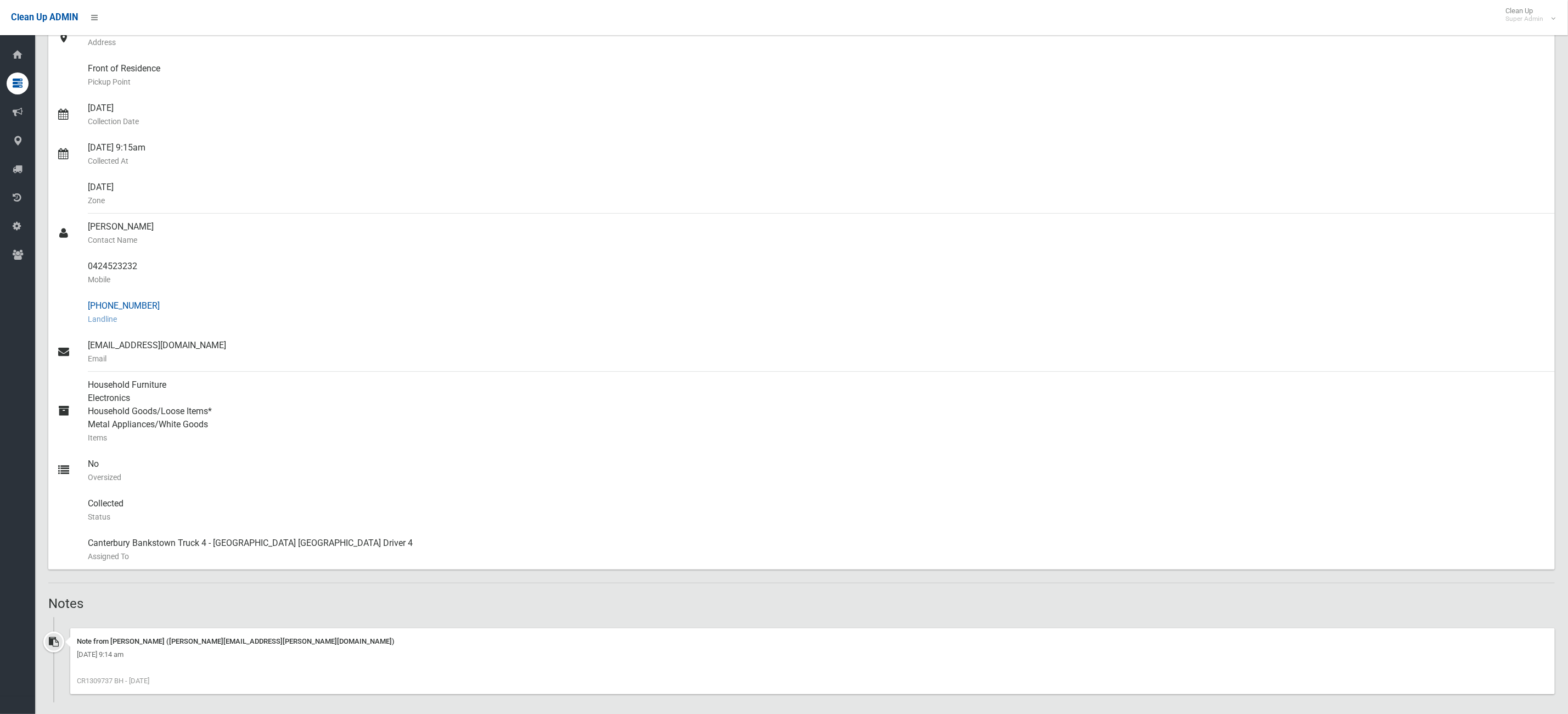
drag, startPoint x: 158, startPoint y: 308, endPoint x: 98, endPoint y: 312, distance: 60.1
click at [79, 303] on link "[PHONE_NUMBER] Landline" at bounding box center [802, 313] width 1507 height 40
click at [188, 620] on ul "Note from [PERSON_NAME] ([PERSON_NAME][EMAIL_ADDRESS][PERSON_NAME][DOMAIN_NAME]…" at bounding box center [802, 660] width 1507 height 85
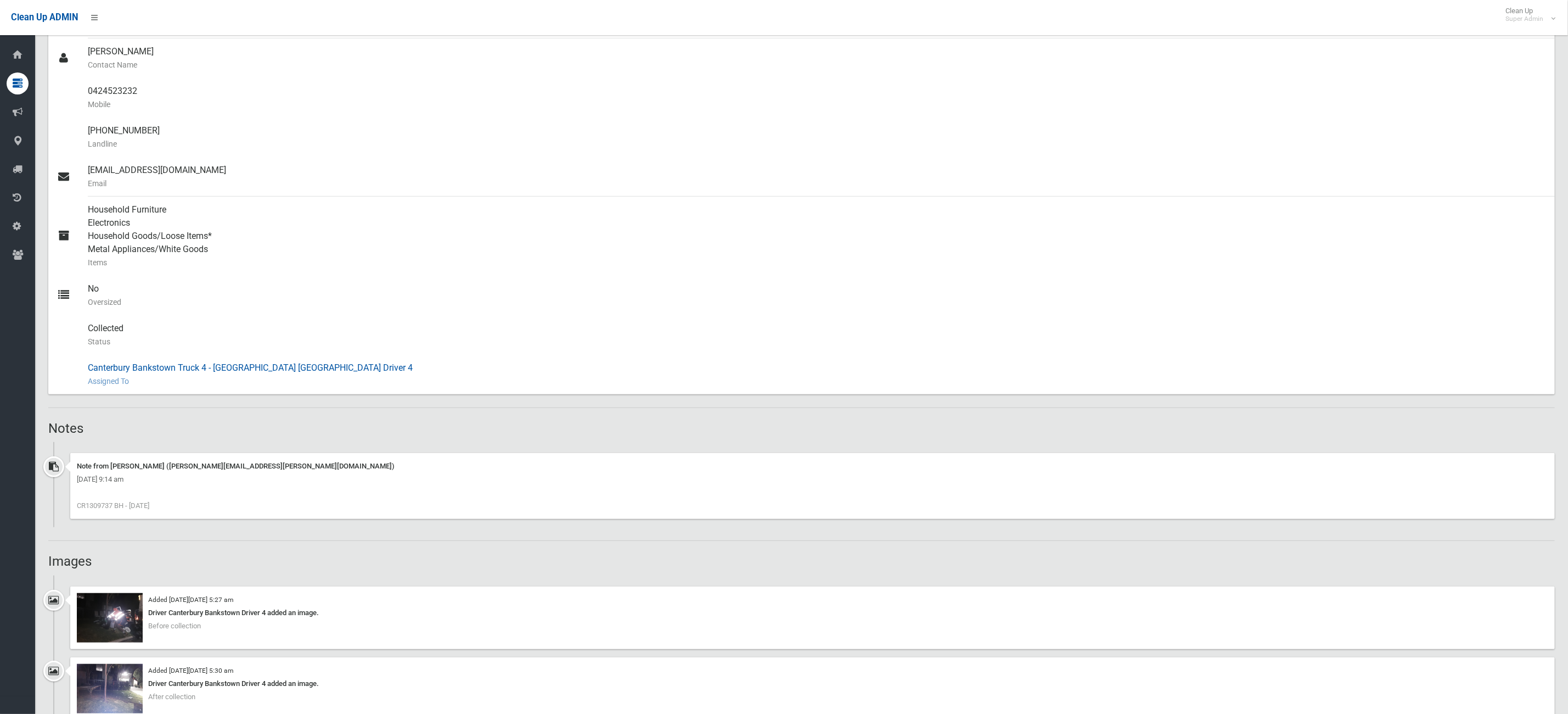
scroll to position [82, 0]
